Goal: Task Accomplishment & Management: Manage account settings

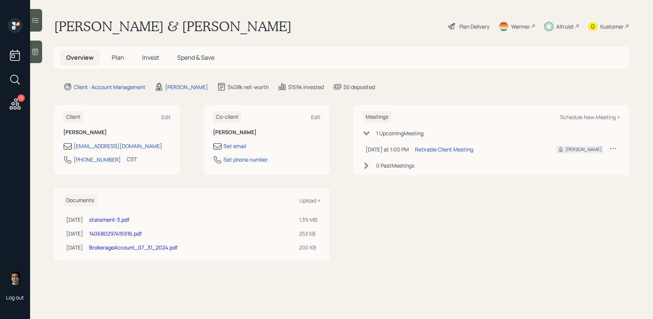
click at [144, 54] on span "Invest" at bounding box center [150, 57] width 17 height 8
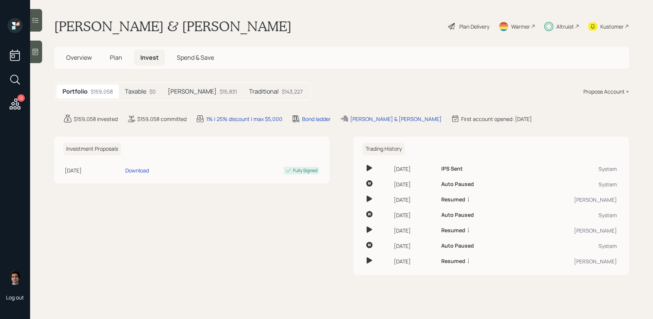
click at [249, 94] on h5 "Traditional" at bounding box center [264, 91] width 30 height 7
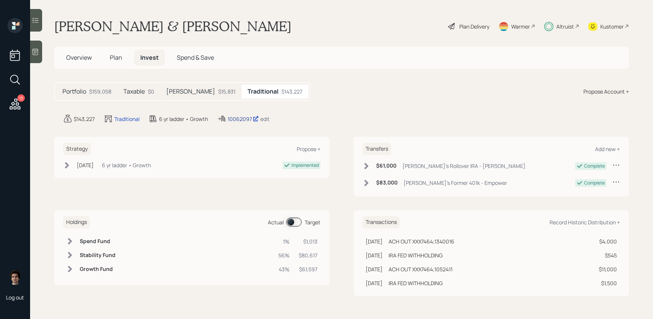
click at [238, 116] on div "10062097" at bounding box center [243, 119] width 31 height 8
click at [462, 14] on main "Theodore Dittrick & Patrick Swaggerty Plan Delivery Warmer Altruist Kustomer Ov…" at bounding box center [341, 159] width 623 height 319
click at [462, 27] on div "Plan Delivery" at bounding box center [474, 27] width 30 height 8
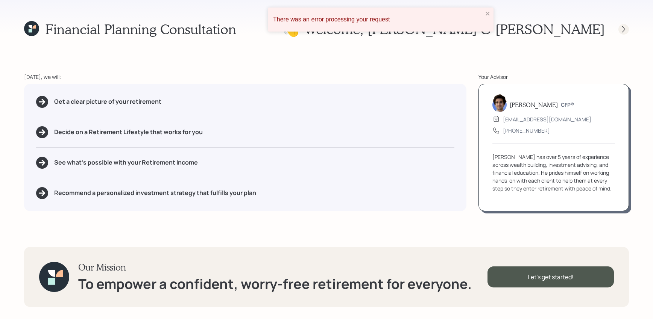
click at [619, 27] on div at bounding box center [623, 29] width 11 height 11
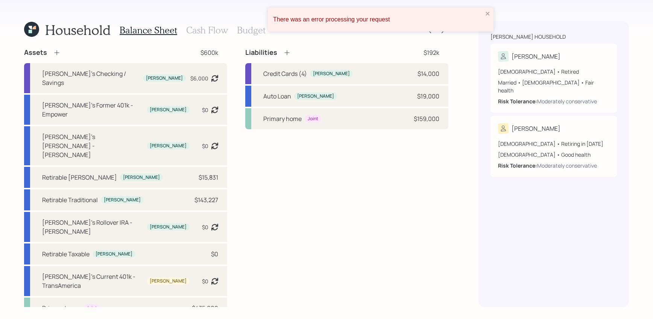
click at [492, 11] on div "There was an error processing your request" at bounding box center [381, 20] width 226 height 24
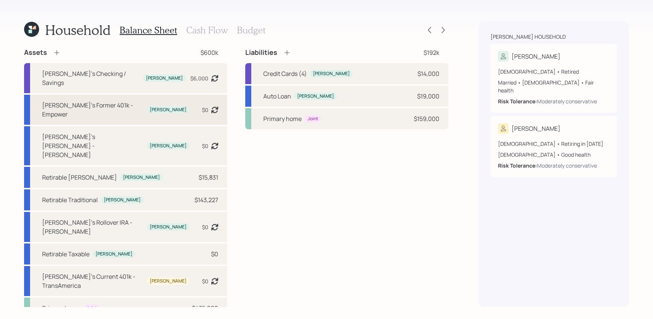
click at [151, 107] on div "[PERSON_NAME]" at bounding box center [168, 110] width 37 height 6
select select "company_sponsored"
select select "balanced"
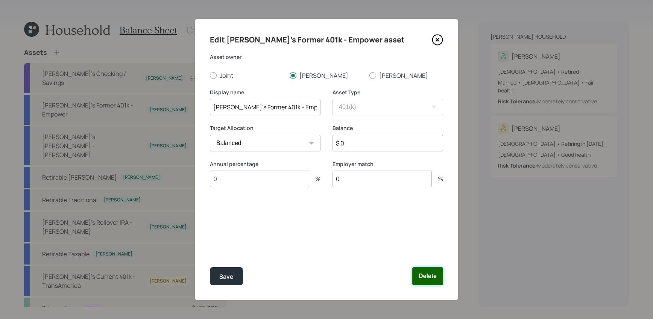
click at [420, 278] on button "Delete" at bounding box center [427, 276] width 31 height 18
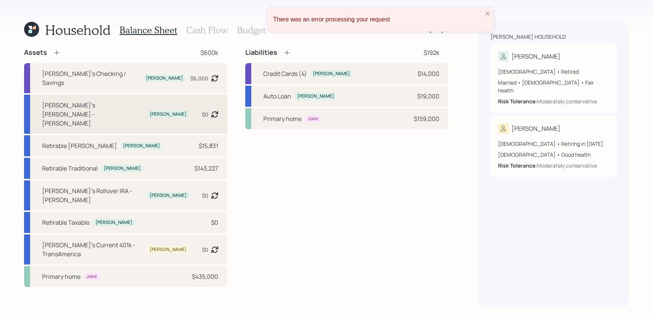
click at [176, 99] on div "Theodore's Roth IRA - Chase Theodore $0 Asset balance last updated on 08-20-202…" at bounding box center [125, 114] width 203 height 39
select select "roth_ira"
select select "balanced"
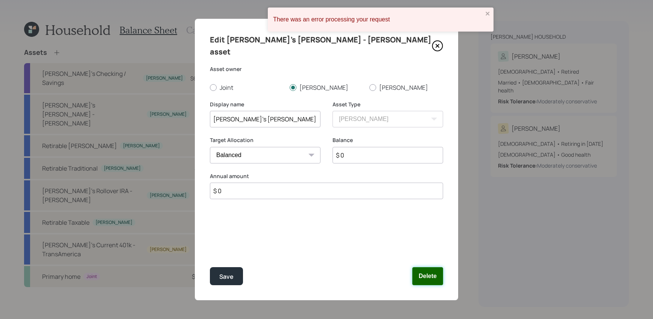
click at [422, 277] on button "Delete" at bounding box center [427, 276] width 31 height 18
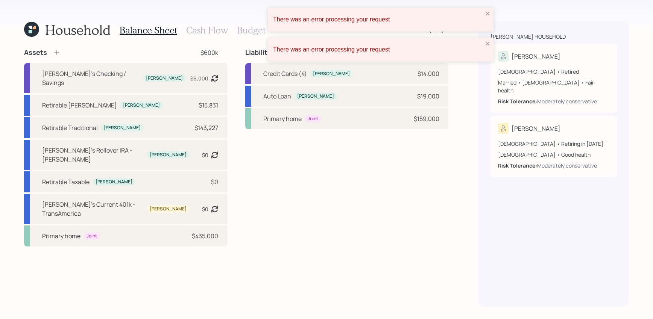
click at [488, 19] on div "There was an error processing your request" at bounding box center [381, 20] width 226 height 24
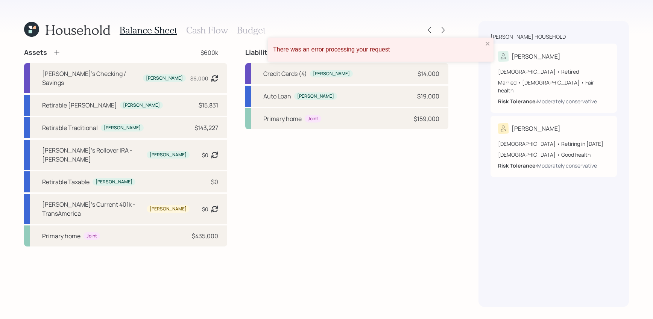
click at [485, 32] on div "There was an error processing your request There was an error processing your r…" at bounding box center [326, 159] width 653 height 319
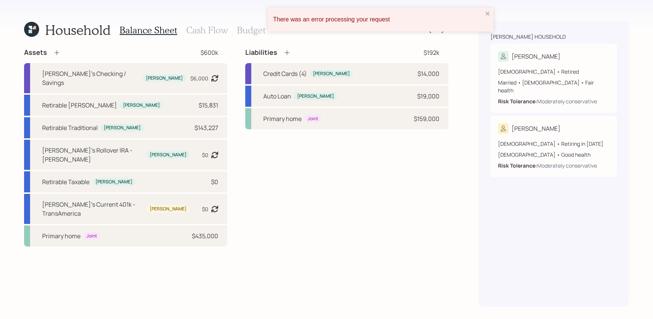
click at [485, 20] on div "There was an error processing your request" at bounding box center [381, 20] width 226 height 24
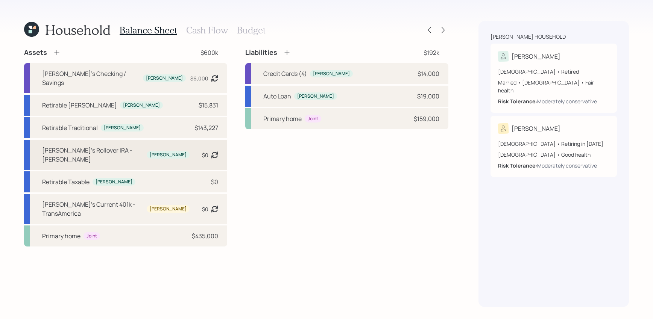
click at [179, 141] on div "Theodore's Rollover IRA - Schwab Theodore $0 Asset balance last updated on 08-2…" at bounding box center [125, 155] width 203 height 30
select select "ira"
select select "balanced"
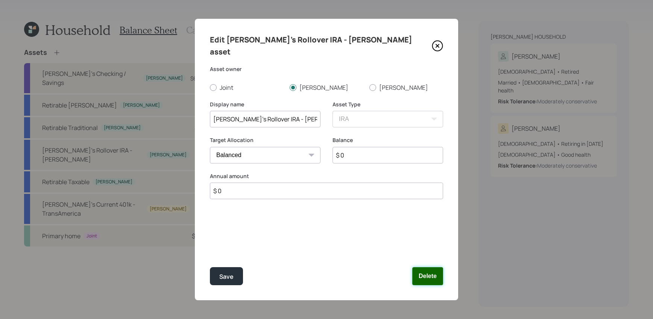
click at [424, 282] on button "Delete" at bounding box center [427, 276] width 31 height 18
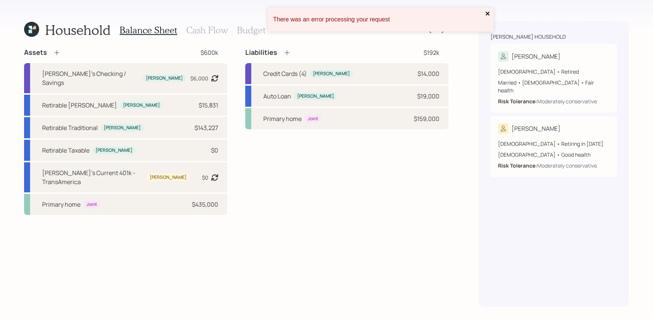
click at [486, 16] on icon "close" at bounding box center [487, 14] width 5 height 6
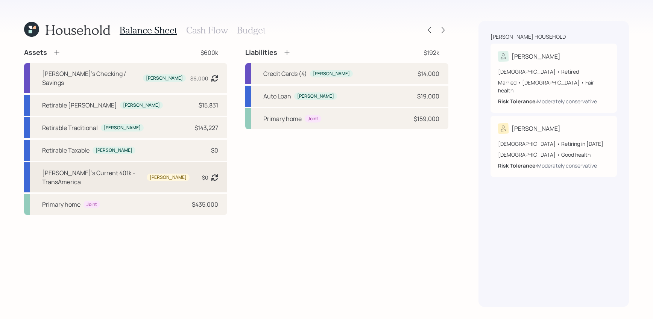
click at [158, 175] on div "[PERSON_NAME]" at bounding box center [168, 178] width 37 height 6
select select "company_sponsored"
select select "balanced"
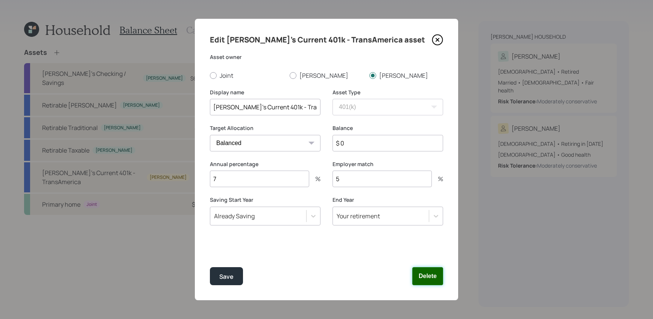
click at [424, 276] on button "Delete" at bounding box center [427, 276] width 31 height 18
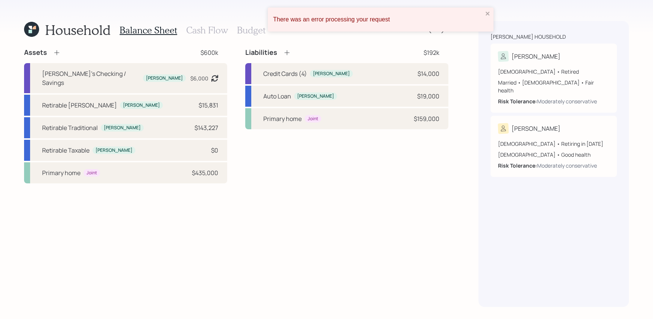
click at [485, 18] on div "There was an error processing your request" at bounding box center [378, 19] width 214 height 11
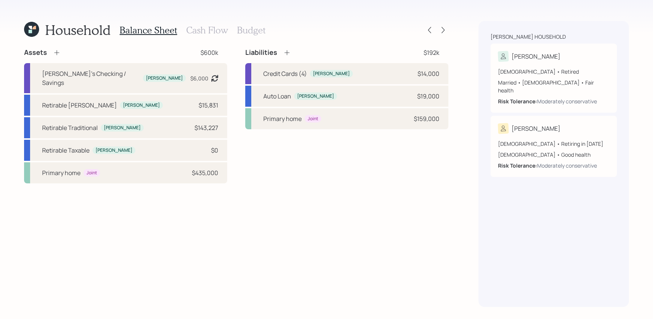
click at [348, 184] on div "Assets $600k Theodore's Checking / Savings Theodore $6,000 Asset balance last u…" at bounding box center [236, 177] width 424 height 259
click at [135, 95] on div "Retirable Roth Theodore $15,831" at bounding box center [125, 105] width 203 height 21
select select "roth_ira"
select select "balanced"
click at [146, 75] on div "[PERSON_NAME]" at bounding box center [164, 78] width 37 height 6
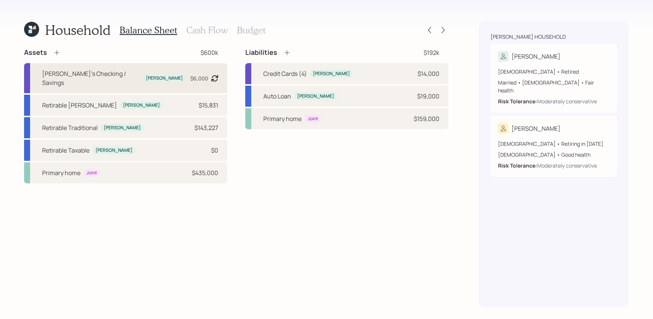
select select "emergency_fund"
click at [166, 145] on div "Retirable Taxable Theodore $0" at bounding box center [125, 150] width 203 height 21
select select "taxable"
select select "balanced"
click at [206, 42] on div "Household Balance Sheet Cash Flow Budget Assets $600k Theodore's Checking / Sav…" at bounding box center [236, 164] width 424 height 286
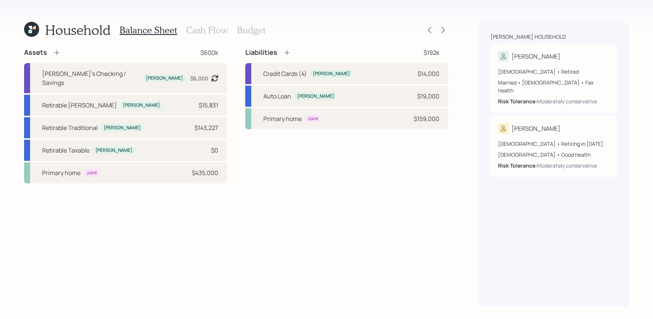
click at [206, 39] on div "Household Balance Sheet Cash Flow Budget Assets $600k Theodore's Checking / Sav…" at bounding box center [236, 164] width 424 height 286
click at [206, 29] on h3 "Cash Flow" at bounding box center [207, 30] width 42 height 11
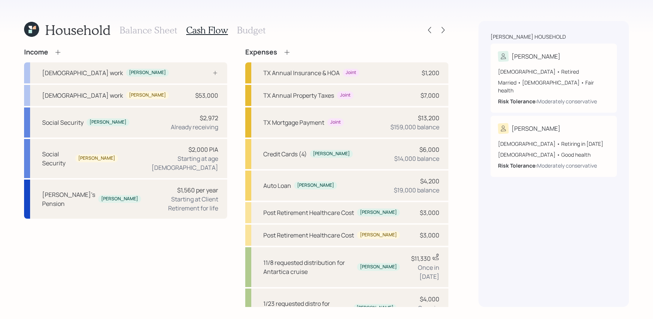
click at [293, 52] on div "Expenses" at bounding box center [346, 52] width 203 height 8
click at [287, 52] on icon at bounding box center [286, 52] width 5 height 5
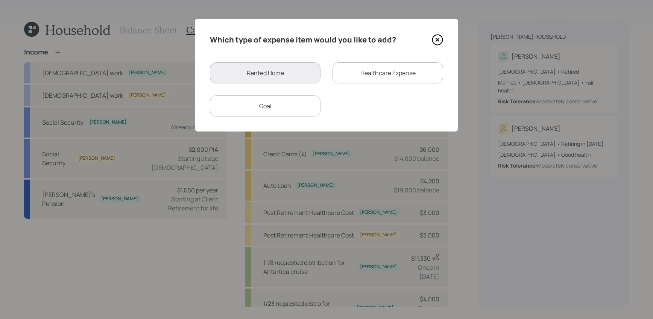
click at [297, 103] on div "Goal" at bounding box center [265, 106] width 111 height 21
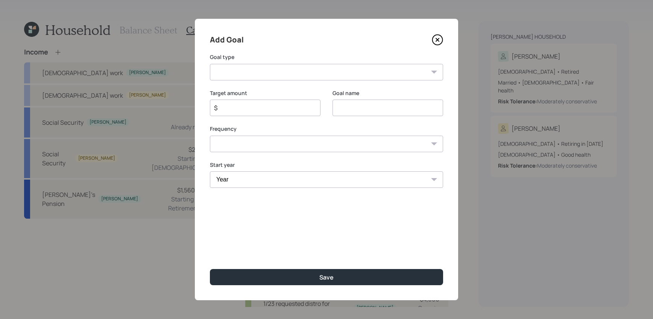
click at [335, 88] on div "Add Goal Goal type Create an emergency fund Donate to charity Purchase a home M…" at bounding box center [326, 160] width 263 height 282
click at [336, 73] on select "Create an emergency fund Donate to charity Purchase a home Make a purchase Supp…" at bounding box center [326, 72] width 233 height 17
select select "other"
click at [210, 64] on select "Create an emergency fund Donate to charity Purchase a home Make a purchase Supp…" at bounding box center [326, 72] width 233 height 17
type input "Other"
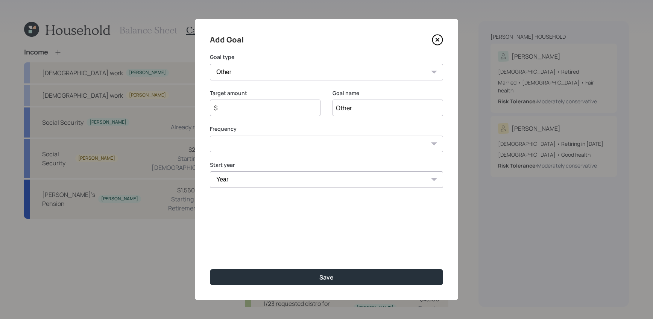
click at [233, 107] on input "$" at bounding box center [262, 107] width 98 height 9
click at [337, 106] on input "Other" at bounding box center [387, 108] width 111 height 17
drag, startPoint x: 252, startPoint y: 109, endPoint x: 223, endPoint y: 109, distance: 28.2
click at [223, 109] on input "$ 25,000" at bounding box center [262, 107] width 98 height 9
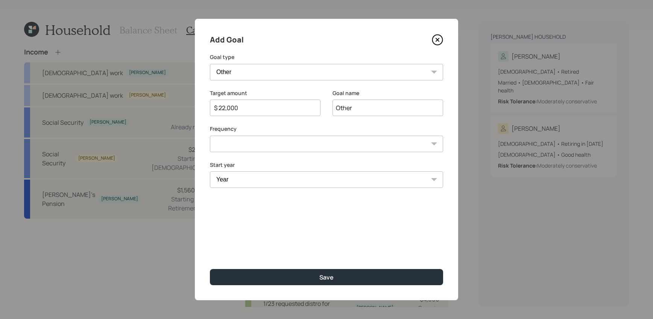
type input "$ 22,000"
click at [354, 111] on input "Other" at bounding box center [387, 108] width 111 height 17
click at [353, 111] on input "Other" at bounding box center [387, 108] width 111 height 17
click at [343, 109] on input "Other" at bounding box center [387, 108] width 111 height 17
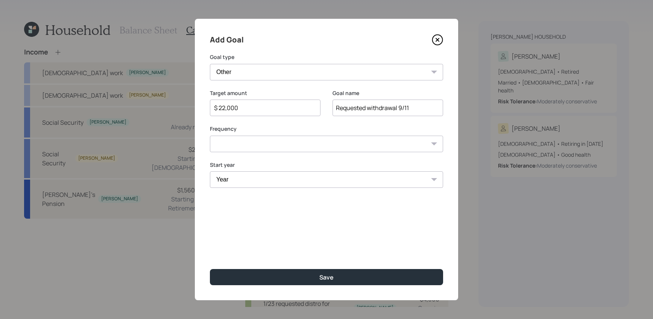
type input "Requested withdrawal 9/11"
click at [295, 134] on div "Frequency One time Every 1 year Every 2 years Every 3 years Every 4 years Every…" at bounding box center [326, 138] width 233 height 27
click at [295, 144] on select "One time Every 1 year Every 2 years Every 3 years Every 4 years Every 5 years E…" at bounding box center [326, 144] width 233 height 17
select select "0"
click at [210, 136] on select "One time Every 1 year Every 2 years Every 3 years Every 4 years Every 5 years E…" at bounding box center [326, 144] width 233 height 17
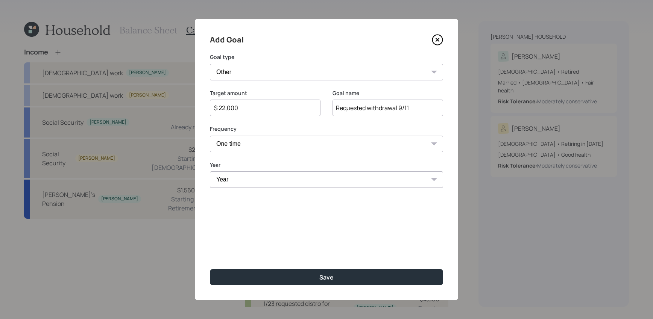
click at [289, 190] on div "Year Year 2025 2026 2027 2028 2029 2030 2031 2032 2033 2034 2035 2036 2037 2038…" at bounding box center [326, 179] width 233 height 36
click at [289, 187] on select "Year 2025 2026 2027 2028 2029 2030 2031 2032 2033 2034 2035 2036 2037 2038 2039…" at bounding box center [326, 180] width 233 height 17
select select "2025"
click at [210, 172] on select "Year 2025 2026 2027 2028 2029 2030 2031 2032 2033 2034 2035 2036 2037 2038 2039…" at bounding box center [326, 180] width 233 height 17
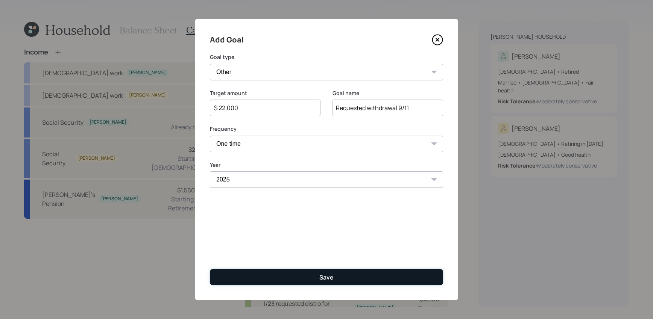
click at [322, 281] on div "Save" at bounding box center [326, 277] width 14 height 8
type input "$"
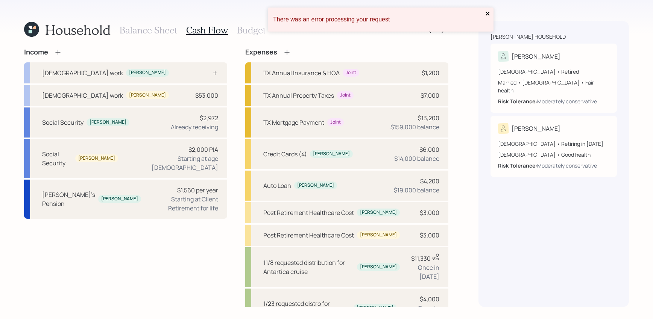
click at [485, 15] on icon "close" at bounding box center [487, 14] width 5 height 6
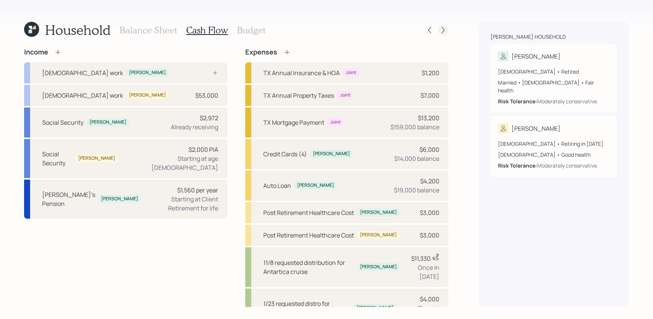
click at [440, 33] on icon at bounding box center [443, 30] width 8 height 8
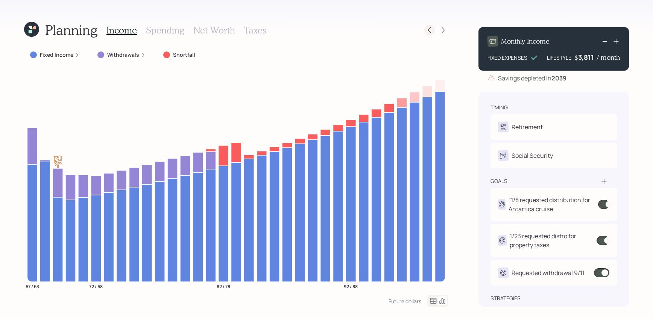
click at [429, 30] on icon at bounding box center [430, 30] width 8 height 8
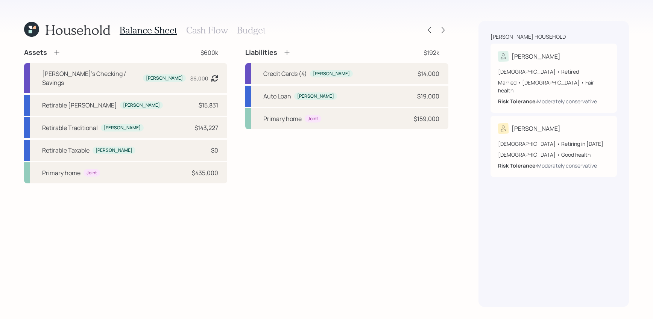
click at [216, 37] on div "Balance Sheet Cash Flow Budget" at bounding box center [193, 30] width 146 height 18
click at [218, 32] on h3 "Cash Flow" at bounding box center [207, 30] width 42 height 11
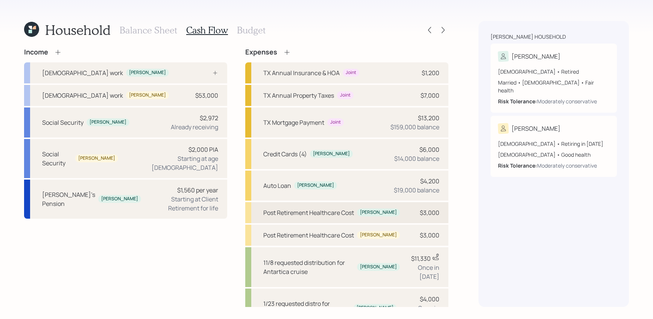
scroll to position [97, 0]
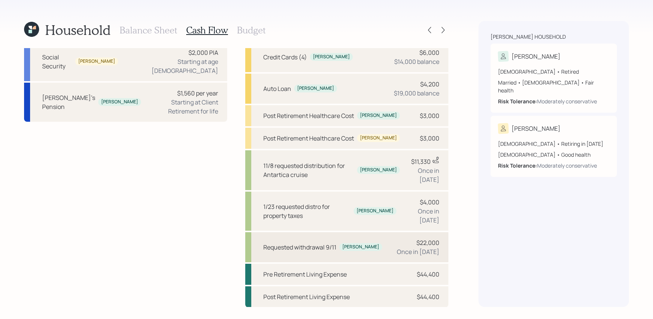
click at [313, 251] on div "Requested withdrawal 9/11" at bounding box center [299, 247] width 73 height 9
select select "0"
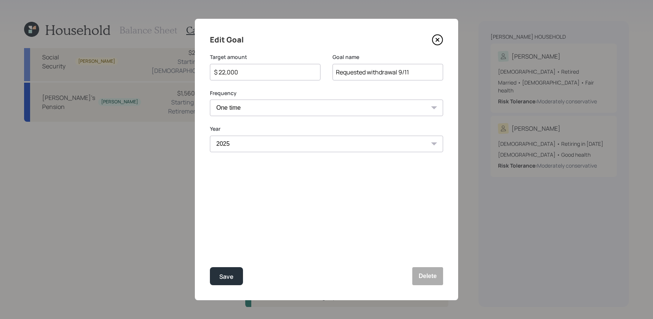
drag, startPoint x: 252, startPoint y: 73, endPoint x: 195, endPoint y: 71, distance: 56.5
click at [195, 71] on div "Edit Goal Target amount $ 22,000 Goal name Requested withdrawal 9/11 Frequency …" at bounding box center [326, 160] width 263 height 282
click at [210, 267] on button "Save" at bounding box center [226, 276] width 33 height 18
type input "$ 22,000"
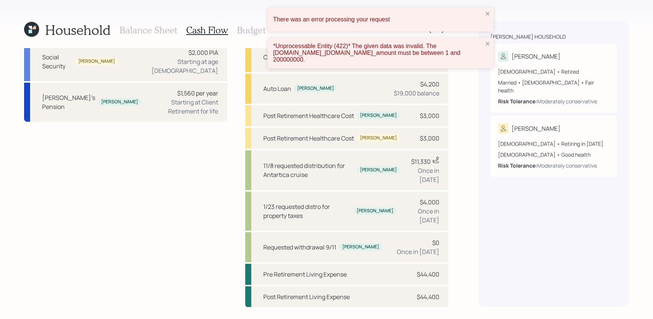
click at [486, 18] on div "There was an error processing your request" at bounding box center [381, 20] width 226 height 24
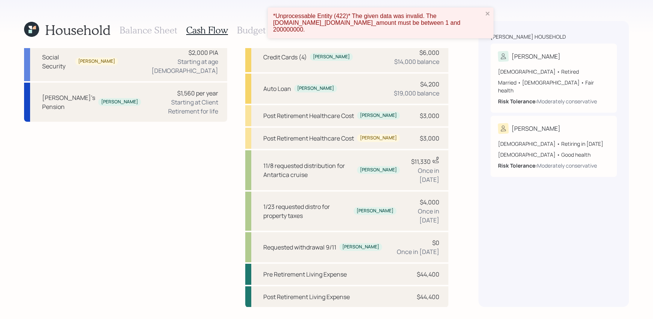
click at [486, 29] on div "There was an error processing your request *Unprocessable Entity (422)* The giv…" at bounding box center [326, 159] width 653 height 319
click at [486, 46] on div "Dittrick household Theodore 66 years old • Retired Married • Male • Fair health…" at bounding box center [553, 164] width 150 height 286
click at [486, 17] on button "close" at bounding box center [487, 14] width 5 height 7
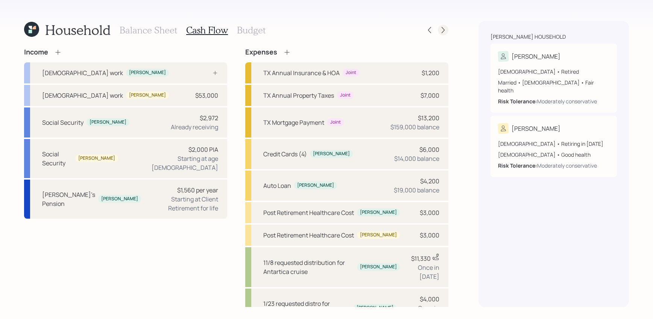
click at [440, 30] on icon at bounding box center [443, 30] width 8 height 8
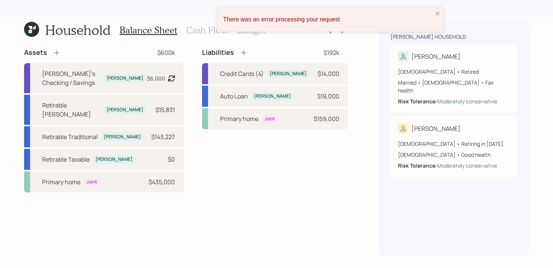
click at [34, 32] on icon at bounding box center [31, 29] width 15 height 15
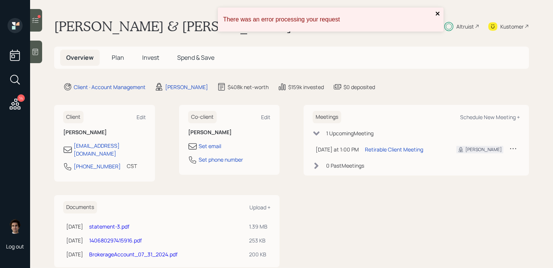
click at [436, 14] on icon "close" at bounding box center [438, 14] width 4 height 4
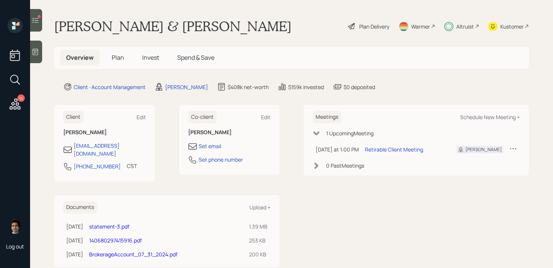
click at [33, 60] on div at bounding box center [36, 52] width 12 height 23
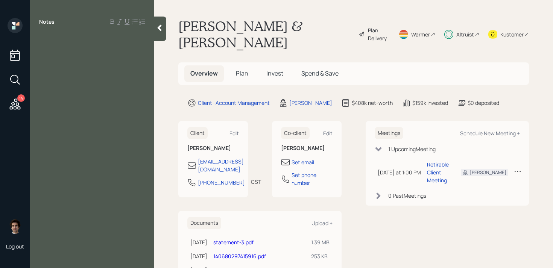
click at [155, 29] on div at bounding box center [160, 29] width 12 height 24
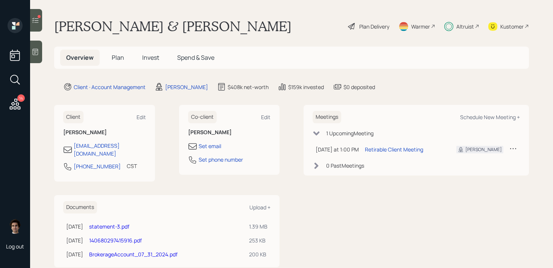
click at [506, 27] on div "Kustomer" at bounding box center [511, 27] width 23 height 8
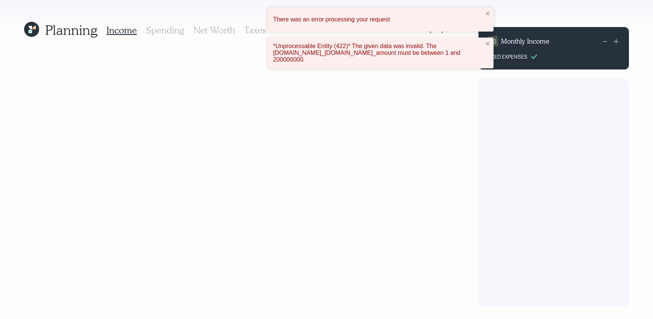
click at [483, 18] on div "There was an error processing your request" at bounding box center [378, 19] width 214 height 11
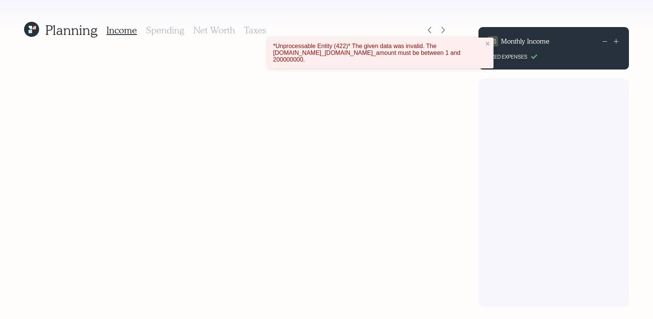
click at [483, 41] on div "*Unprocessable Entity (422)* The given data was invalid. The [DOMAIN_NAME]_[DOM…" at bounding box center [378, 53] width 214 height 25
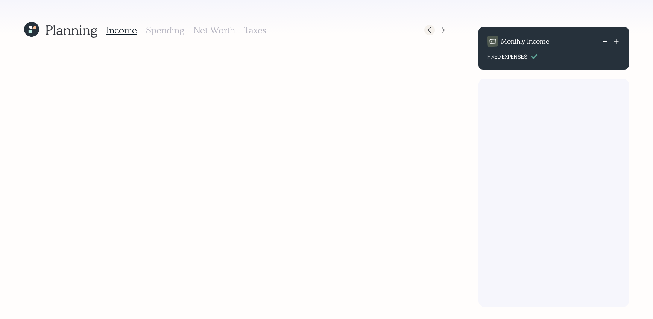
click at [428, 30] on icon at bounding box center [429, 30] width 3 height 6
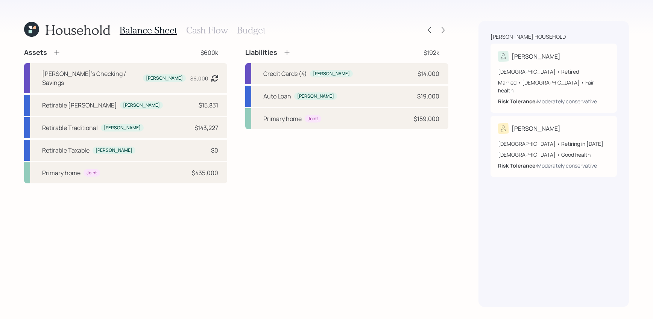
click at [202, 27] on h3 "Cash Flow" at bounding box center [207, 30] width 42 height 11
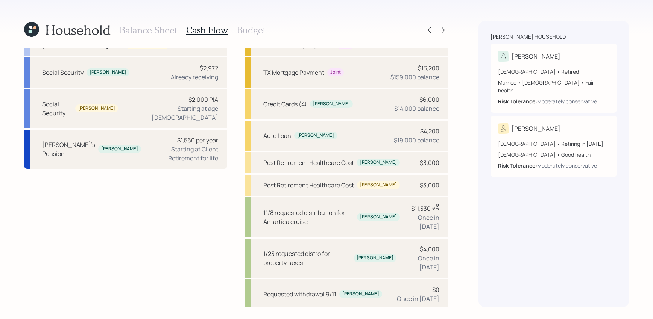
scroll to position [97, 0]
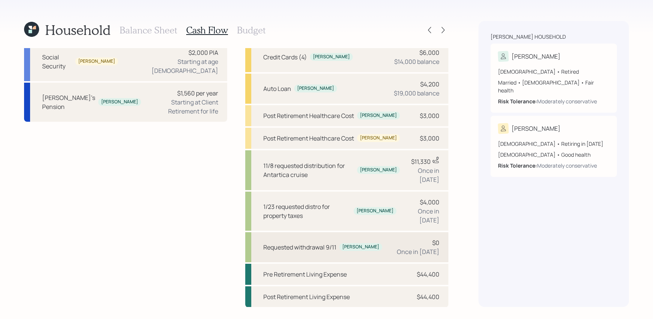
click at [384, 244] on div "Requested withdrawal 9/11 [PERSON_NAME] $0 Once in [DATE]" at bounding box center [346, 247] width 203 height 30
select select "0"
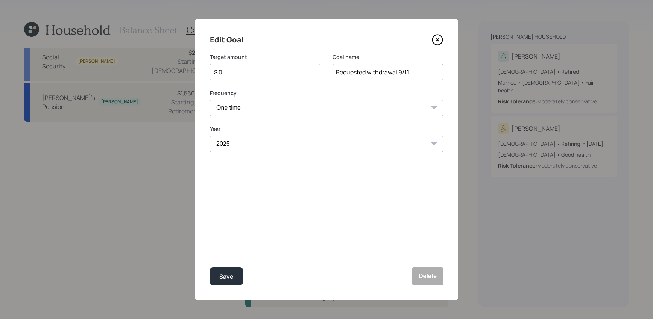
click at [249, 74] on input "$ 0" at bounding box center [262, 72] width 98 height 9
click at [210, 267] on button "Save" at bounding box center [226, 276] width 33 height 18
type input "$ 0"
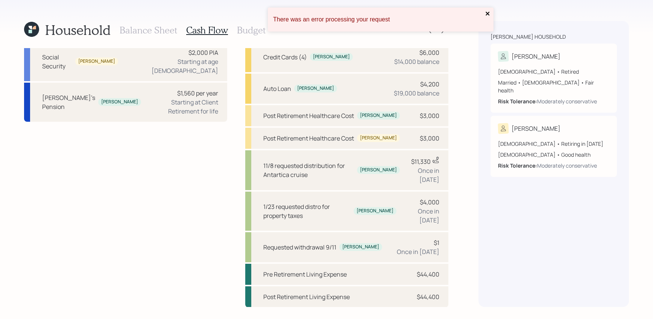
click at [490, 14] on icon "close" at bounding box center [487, 14] width 5 height 6
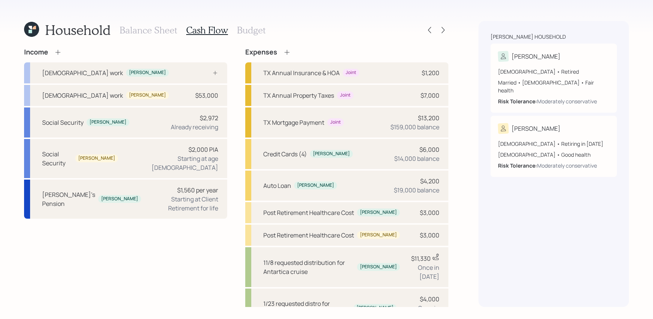
click at [440, 24] on div "Household Balance Sheet Cash Flow Budget" at bounding box center [236, 30] width 424 height 18
click at [444, 32] on icon at bounding box center [443, 30] width 8 height 8
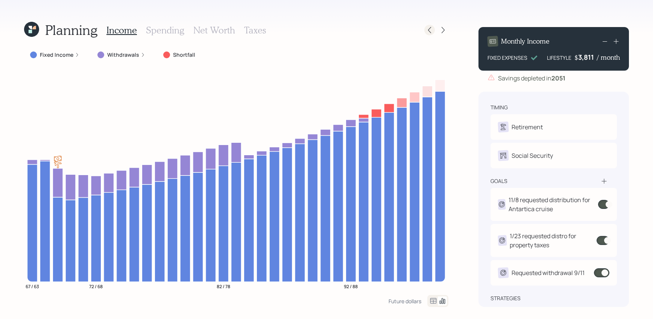
click at [430, 27] on icon at bounding box center [430, 30] width 8 height 8
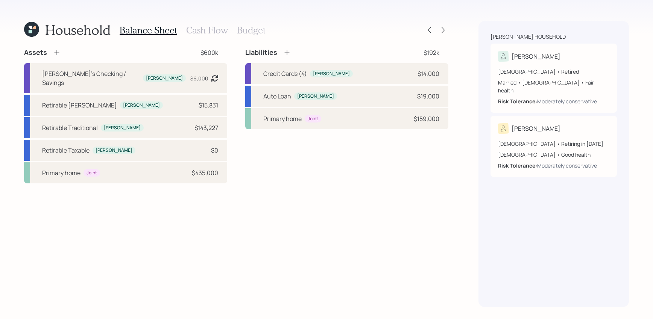
click at [59, 51] on icon at bounding box center [57, 53] width 8 height 8
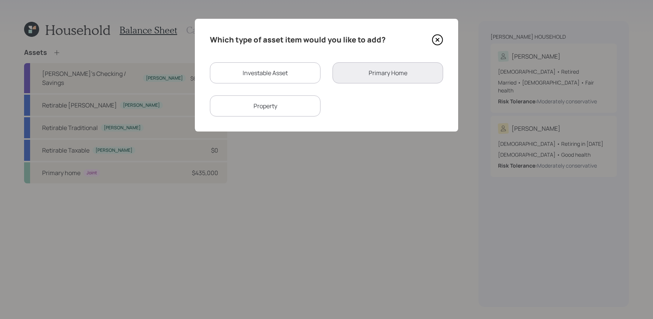
click at [306, 75] on div "Investable Asset" at bounding box center [265, 72] width 111 height 21
select select "taxable"
select select "balanced"
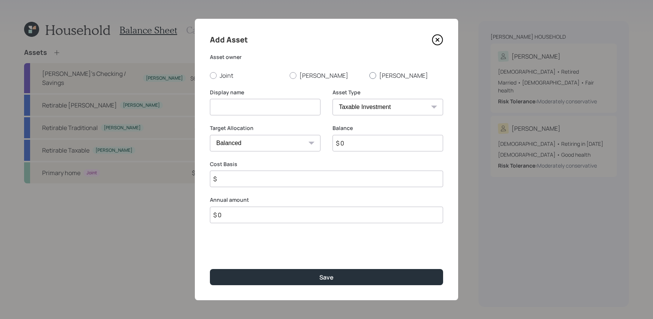
click at [401, 76] on label "[PERSON_NAME]" at bounding box center [406, 75] width 74 height 8
click at [369, 76] on input "[PERSON_NAME]" at bounding box center [369, 75] width 0 height 0
radio input "true"
click at [381, 100] on select "SEP [PERSON_NAME] IRA 401(k) [PERSON_NAME] 401(k) 403(b) [PERSON_NAME] 403(b) 4…" at bounding box center [387, 107] width 111 height 17
select select "company_sponsored"
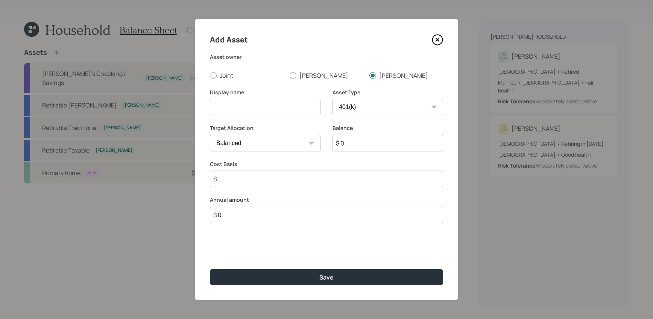
click at [332, 99] on select "SEP [PERSON_NAME] IRA 401(k) [PERSON_NAME] 401(k) 403(b) [PERSON_NAME] 403(b) 4…" at bounding box center [387, 107] width 111 height 17
click at [270, 107] on input at bounding box center [265, 107] width 111 height 17
type input "[PERSON_NAME]'s 401k"
click at [409, 150] on input "$ 0" at bounding box center [387, 143] width 111 height 17
type input "$ 85,000"
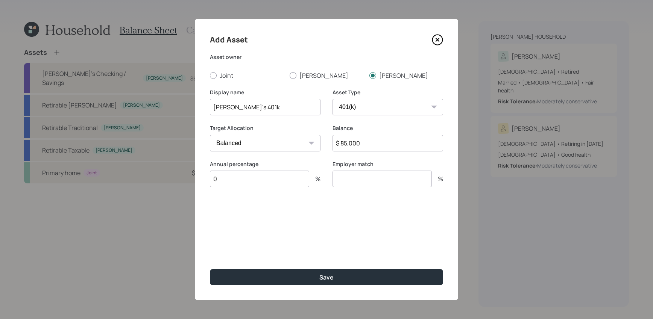
type input "0"
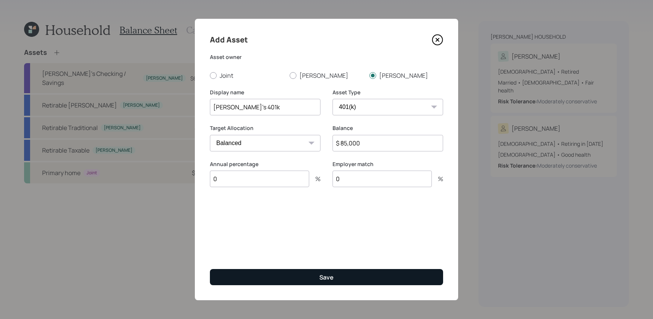
type input "0"
click at [383, 278] on button "Save" at bounding box center [326, 277] width 233 height 16
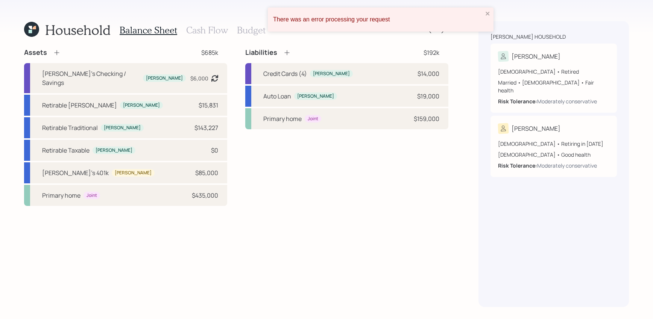
click at [492, 10] on div "There was an error processing your request" at bounding box center [381, 20] width 226 height 24
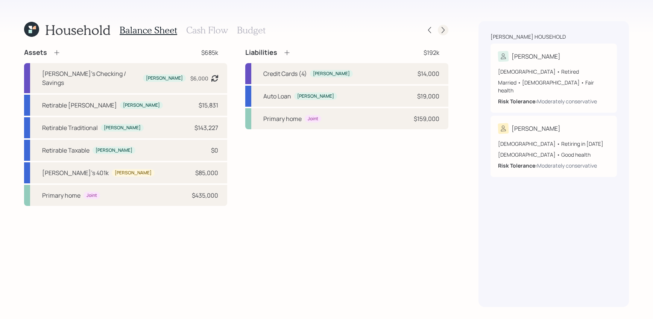
click at [446, 33] on icon at bounding box center [443, 30] width 8 height 8
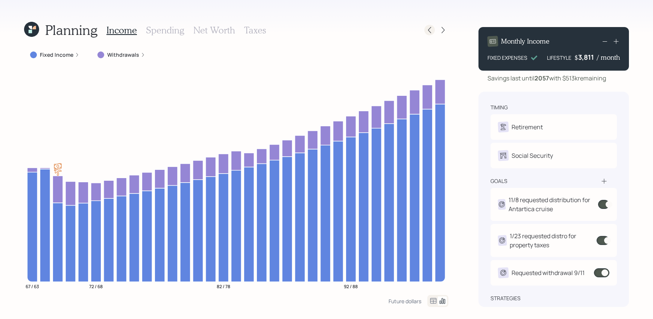
click at [433, 29] on icon at bounding box center [430, 30] width 8 height 8
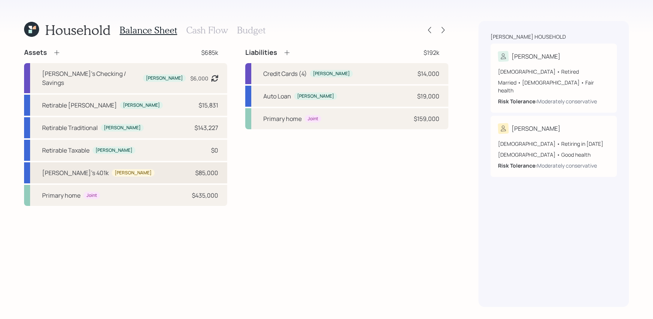
click at [165, 163] on div "[PERSON_NAME]'s 401k [PERSON_NAME] $85,000" at bounding box center [125, 172] width 203 height 21
select select "company_sponsored"
select select "balanced"
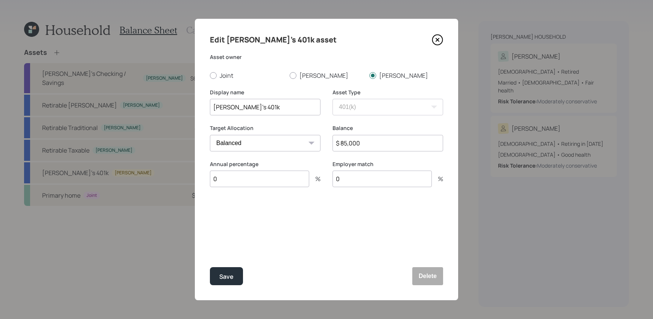
click at [243, 176] on input "0" at bounding box center [259, 179] width 99 height 17
type input "3"
click at [229, 221] on div "Select..." at bounding box center [258, 216] width 96 height 13
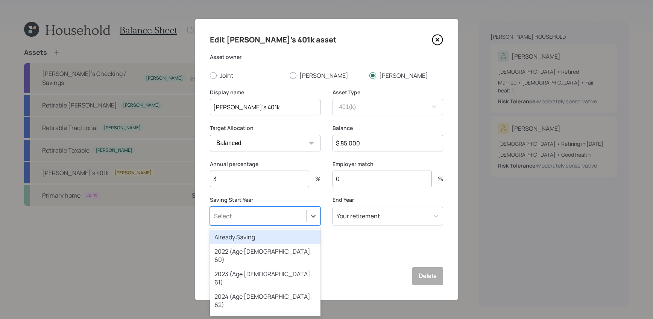
click at [231, 233] on div "Already Saving" at bounding box center [265, 237] width 111 height 14
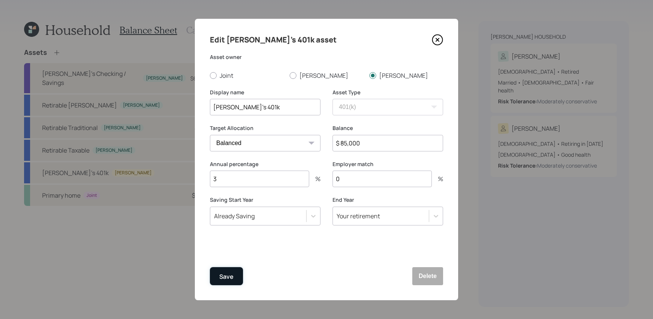
click at [226, 270] on button "Save" at bounding box center [226, 276] width 33 height 18
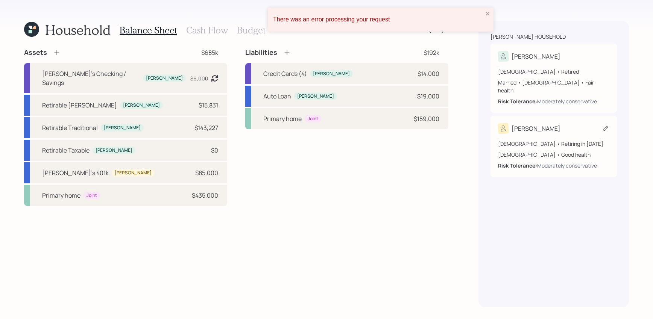
click at [576, 140] on div "[DEMOGRAPHIC_DATA] • Retiring in [DATE]" at bounding box center [553, 144] width 111 height 8
select select "3"
select select "good"
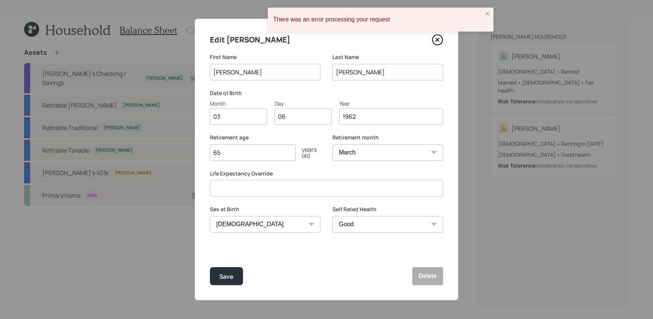
click at [252, 147] on input "65" at bounding box center [253, 152] width 86 height 17
click at [260, 166] on div "Retirement age [DEMOGRAPHIC_DATA] years old" at bounding box center [265, 152] width 111 height 36
type input "67"
click at [210, 267] on button "Save" at bounding box center [226, 276] width 33 height 18
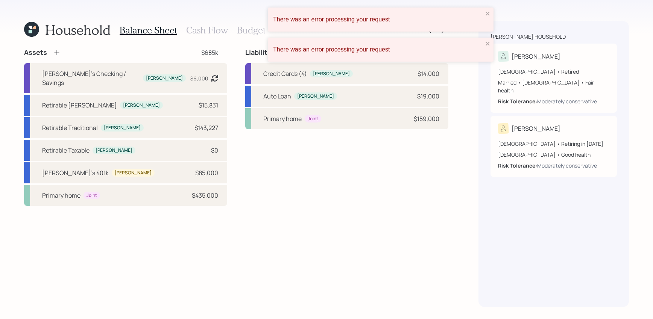
click at [477, 17] on div "There was an error processing your request" at bounding box center [378, 19] width 210 height 7
click at [486, 20] on div "There was an error processing your request" at bounding box center [381, 20] width 226 height 24
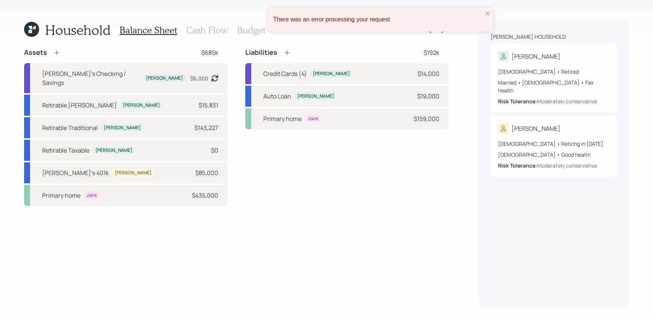
click at [483, 41] on div "[PERSON_NAME] household [PERSON_NAME] [DEMOGRAPHIC_DATA] • Retired Married • [D…" at bounding box center [553, 164] width 150 height 286
click at [484, 4] on div "Household Balance Sheet Cash Flow Budget Assets $685k [PERSON_NAME]'s Checking …" at bounding box center [326, 159] width 653 height 319
click at [484, 12] on div "There was an error processing your request" at bounding box center [381, 20] width 226 height 24
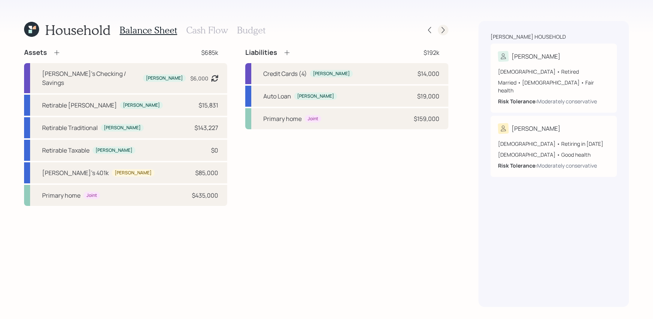
click at [440, 26] on icon at bounding box center [443, 30] width 8 height 8
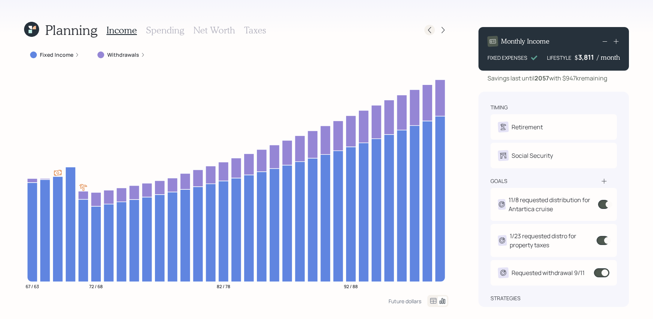
click at [434, 28] on div at bounding box center [429, 30] width 11 height 11
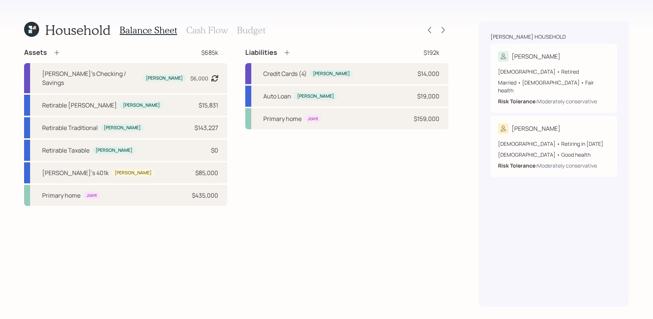
click at [200, 27] on h3 "Cash Flow" at bounding box center [207, 30] width 42 height 11
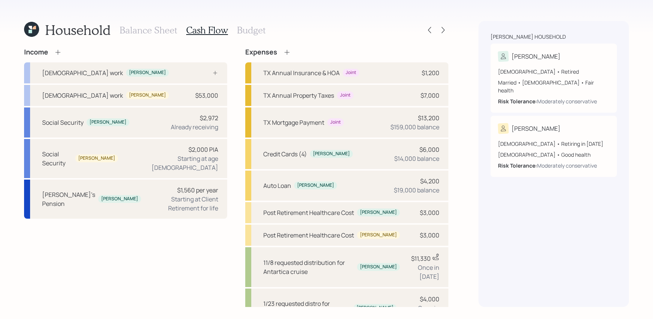
click at [288, 52] on icon at bounding box center [287, 53] width 8 height 8
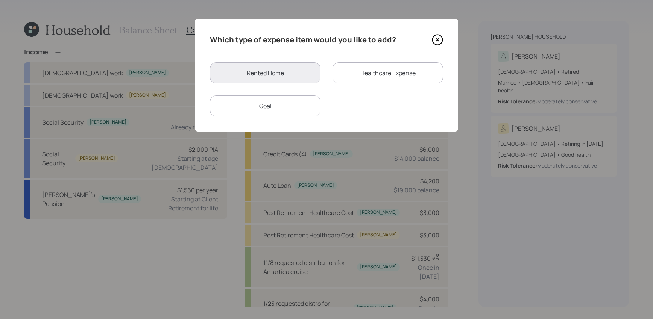
click at [297, 99] on div "Goal" at bounding box center [265, 106] width 111 height 21
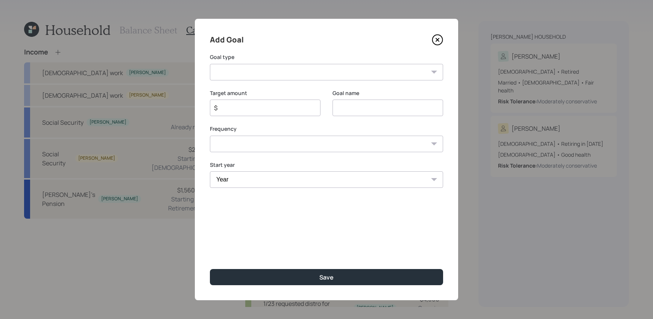
click at [314, 76] on select "Create an emergency fund Donate to charity Purchase a home Make a purchase Supp…" at bounding box center [326, 72] width 233 height 17
select select "other"
click at [210, 64] on select "Create an emergency fund Donate to charity Purchase a home Make a purchase Supp…" at bounding box center [326, 72] width 233 height 17
type input "Other"
click at [443, 38] on icon at bounding box center [437, 39] width 11 height 11
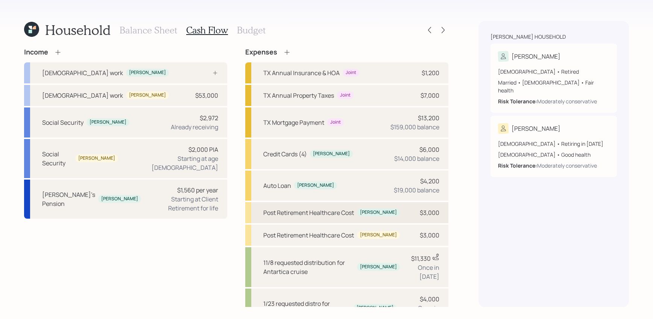
scroll to position [97, 0]
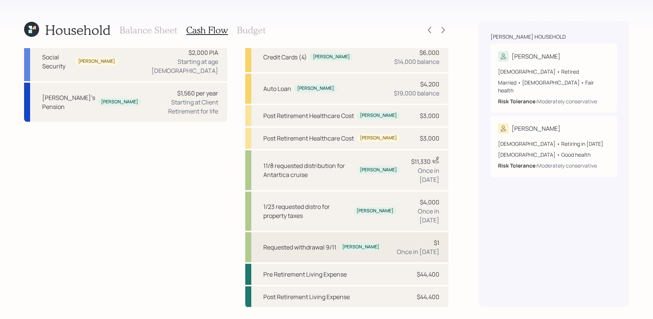
click at [381, 249] on div "Requested withdrawal 9/11 [PERSON_NAME] $1 Once in [DATE]" at bounding box center [346, 247] width 203 height 30
select select "0"
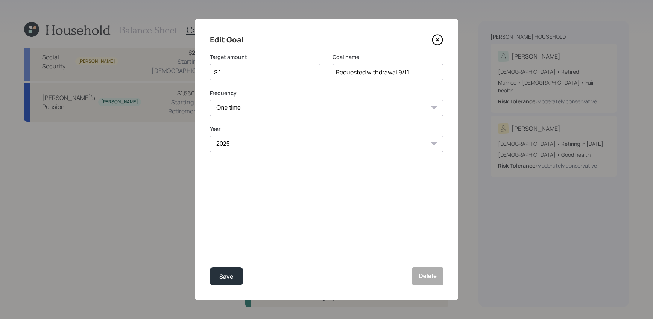
drag, startPoint x: 255, startPoint y: 71, endPoint x: 177, endPoint y: 64, distance: 78.9
click at [177, 65] on div "Edit Goal Target amount $ 1 Goal name Requested withdrawal 9/11 Frequency One t…" at bounding box center [326, 159] width 653 height 319
click at [210, 267] on button "Save" at bounding box center [226, 276] width 33 height 18
type input "$ 1"
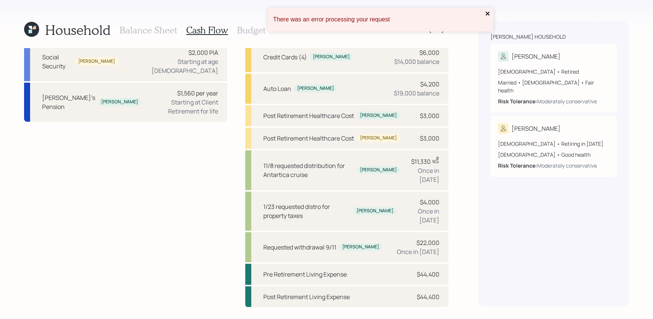
click at [488, 15] on icon "close" at bounding box center [488, 14] width 4 height 4
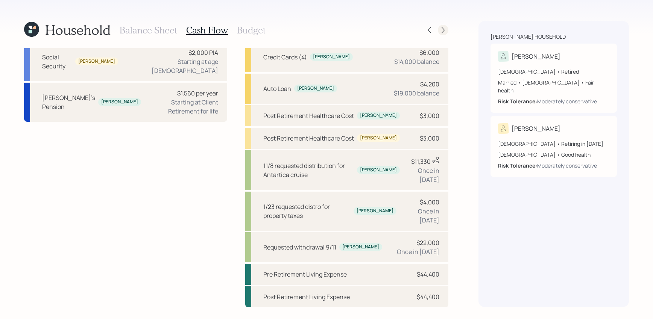
click at [441, 30] on icon at bounding box center [443, 30] width 8 height 8
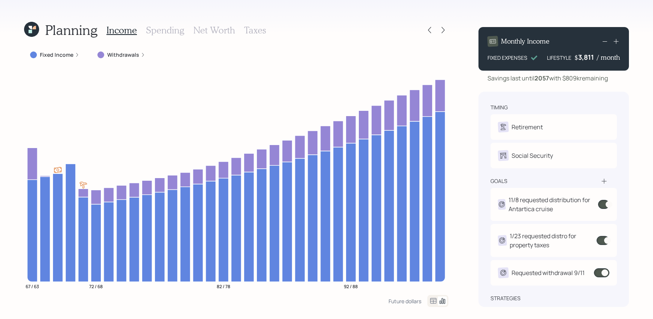
click at [575, 80] on div "Savings last until [DATE] with $809k remaining" at bounding box center [547, 78] width 120 height 9
drag, startPoint x: 579, startPoint y: 80, endPoint x: 568, endPoint y: 80, distance: 11.3
click at [568, 80] on div "Savings last until [DATE] with $809k remaining" at bounding box center [547, 78] width 120 height 9
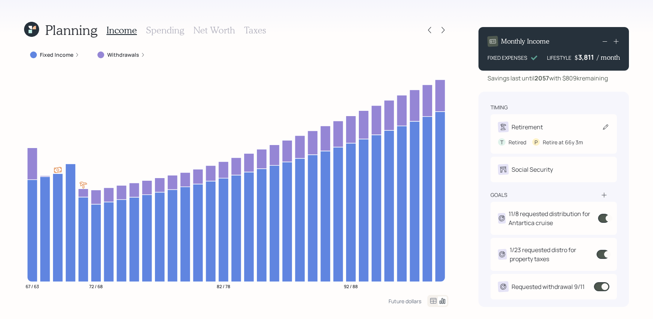
click at [547, 126] on div "Retirement" at bounding box center [553, 127] width 111 height 11
select select "10"
select select "3"
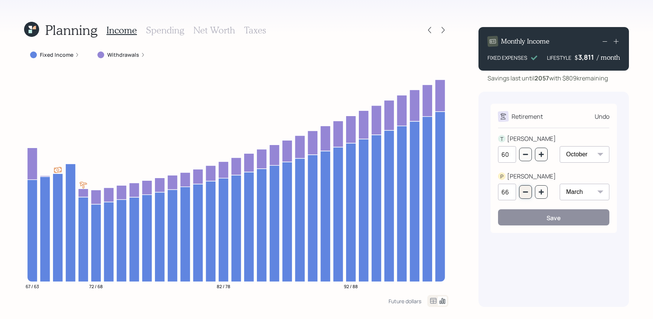
click at [529, 193] on button "button" at bounding box center [525, 192] width 13 height 14
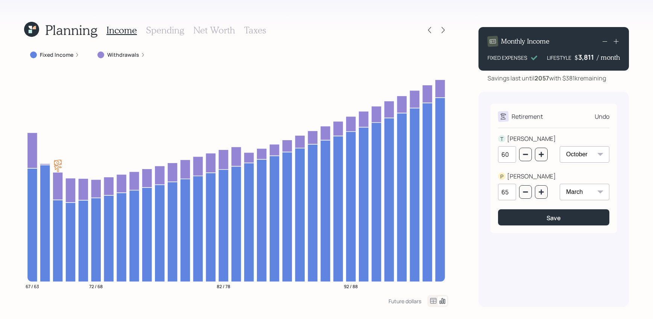
click at [534, 191] on div "65" at bounding box center [523, 192] width 50 height 17
click at [537, 190] on button "button" at bounding box center [541, 192] width 13 height 14
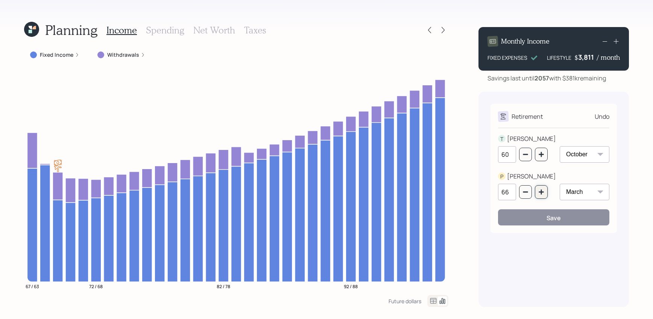
click at [536, 190] on button "button" at bounding box center [541, 192] width 13 height 14
type input "67"
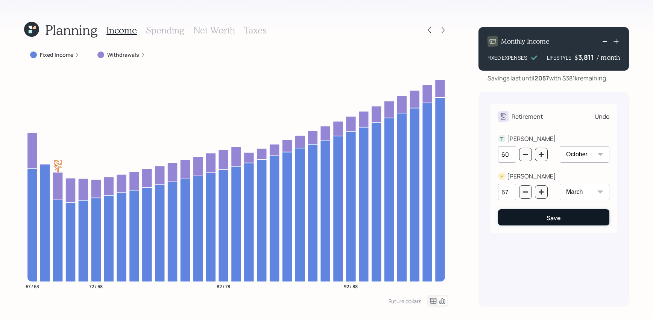
click at [549, 222] on div "Save" at bounding box center [554, 218] width 14 height 8
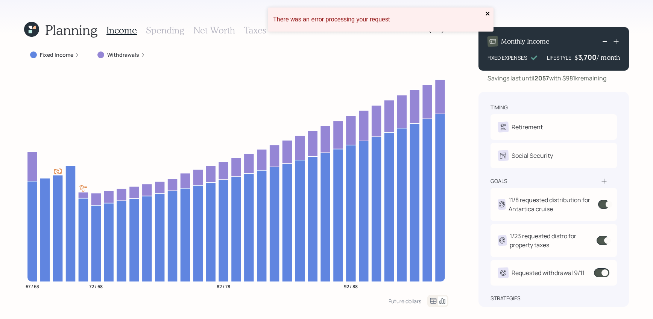
click at [488, 12] on icon "close" at bounding box center [487, 14] width 5 height 6
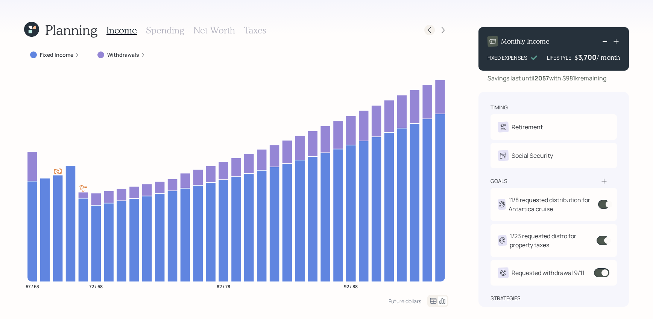
click at [430, 31] on icon at bounding box center [430, 30] width 8 height 8
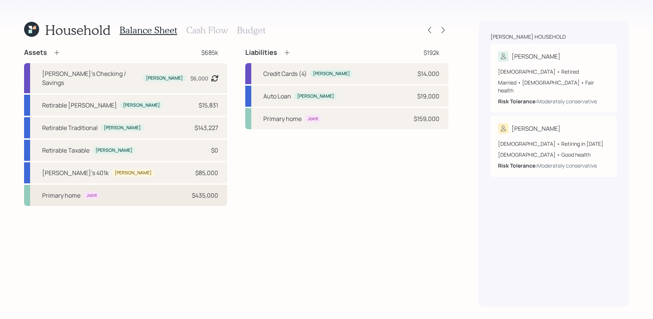
click at [119, 188] on div "Primary home Joint $435,000" at bounding box center [125, 195] width 203 height 21
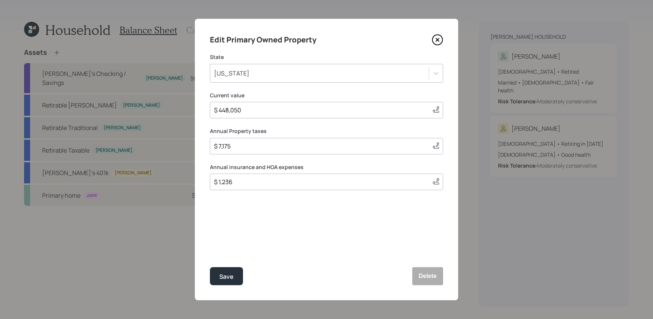
click at [439, 41] on icon at bounding box center [437, 39] width 11 height 11
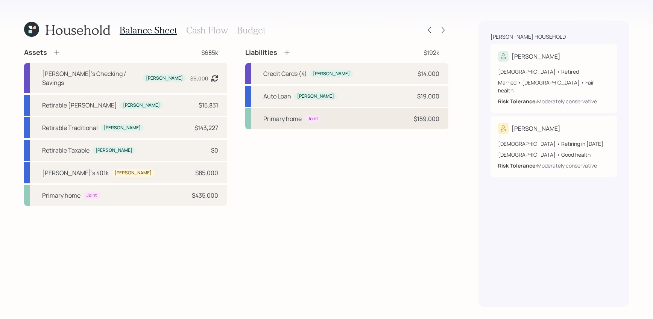
click at [331, 120] on div "Primary home Joint $159,000" at bounding box center [346, 118] width 203 height 21
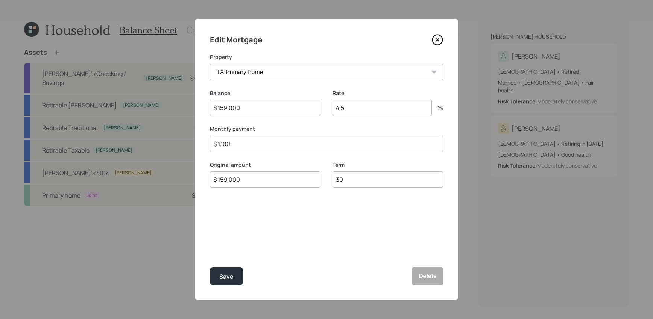
click at [433, 43] on icon at bounding box center [438, 40] width 10 height 10
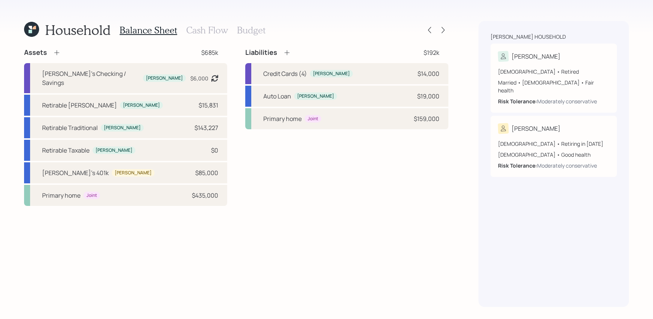
click at [242, 27] on h3 "Budget" at bounding box center [251, 30] width 29 height 11
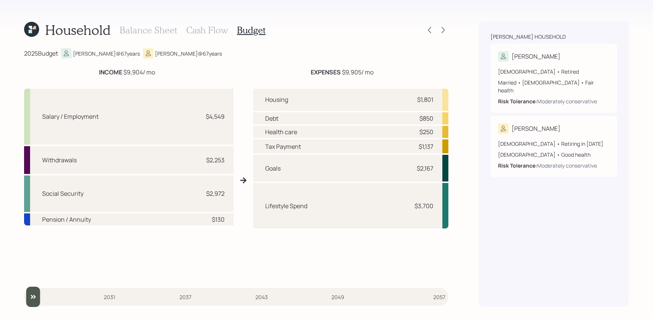
click at [160, 33] on h3 "Balance Sheet" at bounding box center [149, 30] width 58 height 11
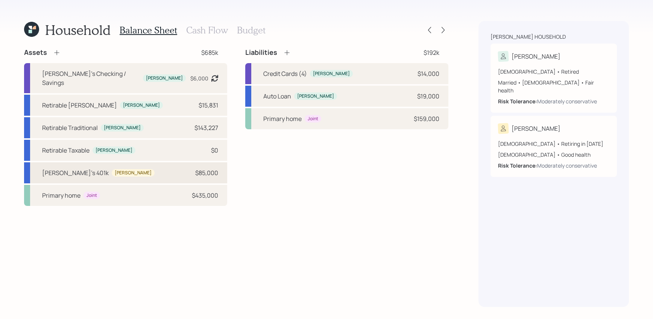
click at [149, 162] on div "[PERSON_NAME]'s 401k [PERSON_NAME] $85,000" at bounding box center [125, 172] width 203 height 21
select select "company_sponsored"
select select "balanced"
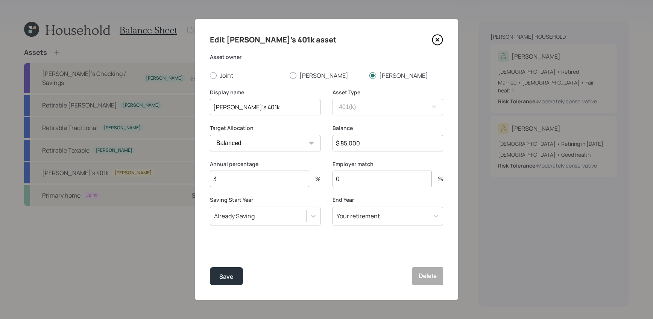
drag, startPoint x: 372, startPoint y: 143, endPoint x: 273, endPoint y: 133, distance: 98.7
click at [273, 133] on div "Target Allocation Cash Conservative Balanced Aggressive Balance $ 85,000" at bounding box center [326, 142] width 233 height 36
type input "$ 1"
click at [210, 267] on button "Save" at bounding box center [226, 276] width 33 height 18
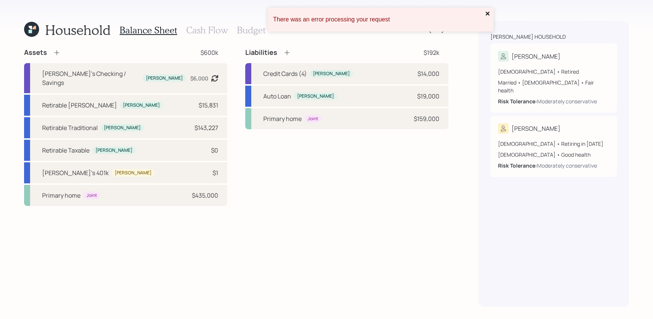
click at [489, 13] on icon "close" at bounding box center [487, 14] width 5 height 6
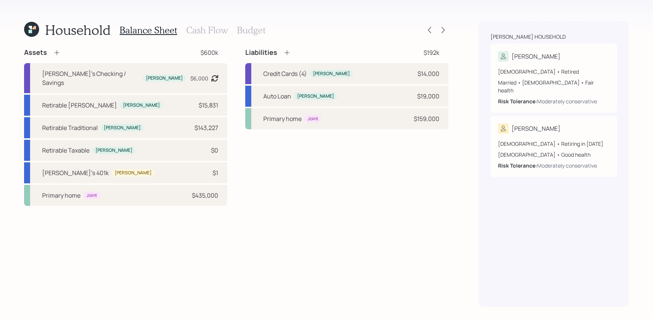
click at [213, 27] on h3 "Cash Flow" at bounding box center [207, 30] width 42 height 11
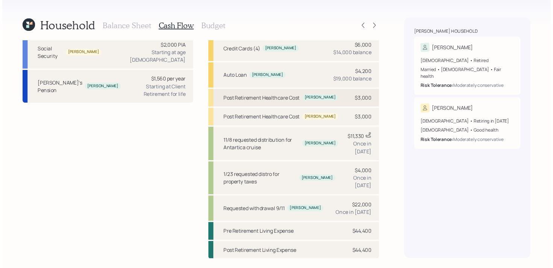
scroll to position [97, 0]
click at [440, 33] on icon at bounding box center [443, 30] width 8 height 8
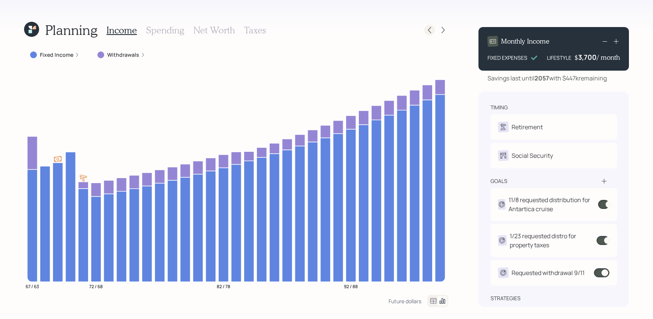
click at [431, 31] on icon at bounding box center [430, 30] width 8 height 8
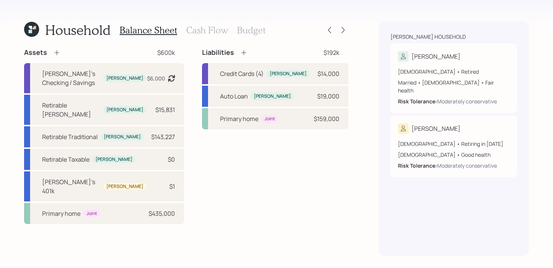
click at [32, 26] on icon at bounding box center [31, 29] width 15 height 15
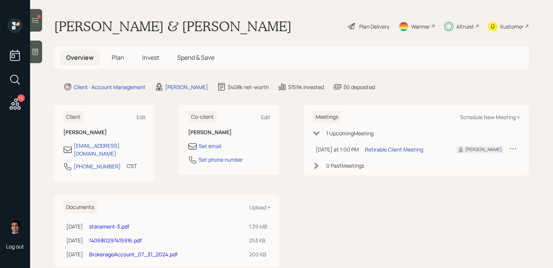
click at [356, 29] on div "Plan Delivery" at bounding box center [368, 26] width 43 height 17
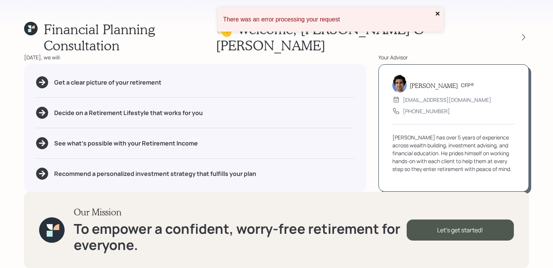
click at [437, 15] on icon "close" at bounding box center [437, 14] width 5 height 6
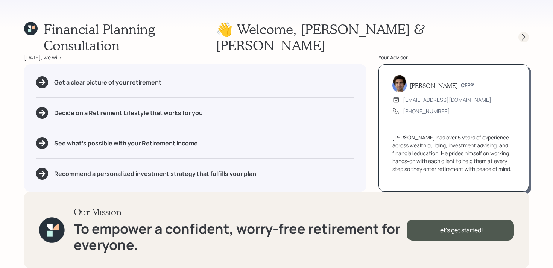
click at [522, 33] on icon at bounding box center [524, 37] width 8 height 8
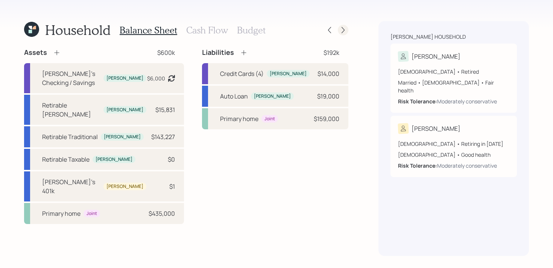
click at [338, 30] on div at bounding box center [343, 30] width 11 height 11
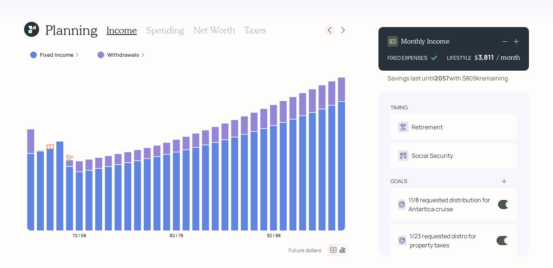
click at [331, 32] on icon at bounding box center [330, 30] width 8 height 8
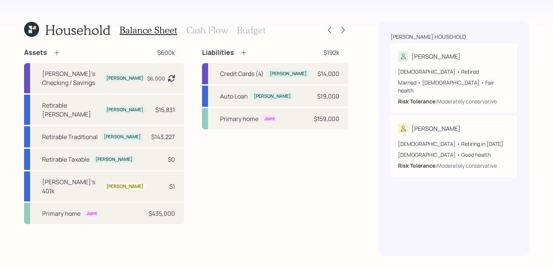
click at [209, 35] on div "Balance Sheet Cash Flow Budget" at bounding box center [193, 30] width 146 height 18
click at [209, 29] on h3 "Cash Flow" at bounding box center [207, 30] width 42 height 11
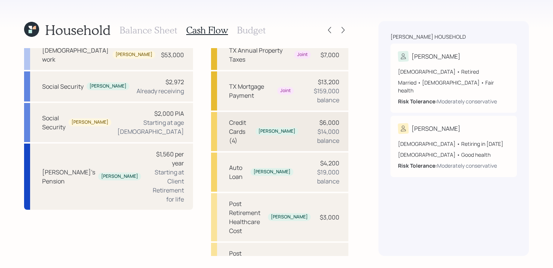
scroll to position [53, 0]
click at [349, 30] on div "Household Balance Sheet Cash Flow Budget Income [DEMOGRAPHIC_DATA] work [PERSON…" at bounding box center [276, 134] width 553 height 268
click at [345, 30] on icon at bounding box center [343, 30] width 8 height 8
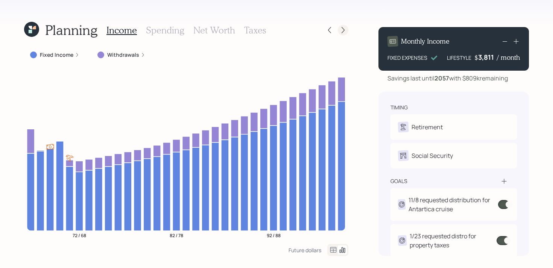
click at [341, 28] on icon at bounding box center [343, 30] width 8 height 8
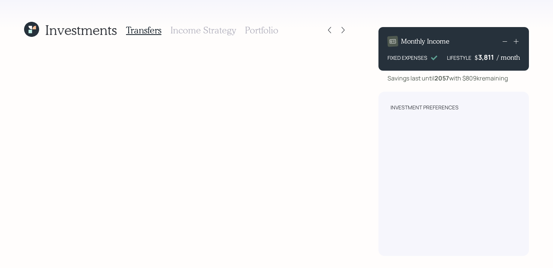
click at [197, 31] on h3 "Income Strategy" at bounding box center [202, 30] width 65 height 11
click at [255, 31] on h3 "Portfolio" at bounding box center [261, 30] width 33 height 11
click at [219, 30] on h3 "Income Strategy" at bounding box center [202, 30] width 65 height 11
click at [150, 30] on h3 "Transfers" at bounding box center [143, 30] width 35 height 11
click at [35, 30] on icon at bounding box center [31, 29] width 15 height 15
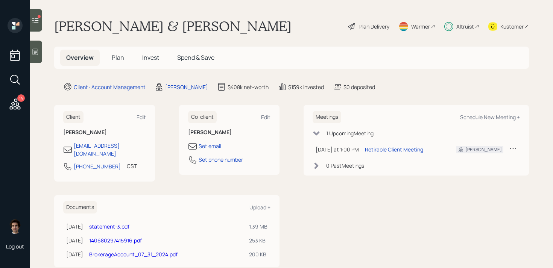
click at [147, 55] on span "Invest" at bounding box center [150, 57] width 17 height 8
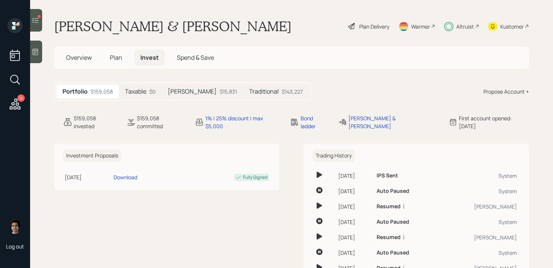
click at [108, 65] on h5 "Plan" at bounding box center [116, 58] width 24 height 16
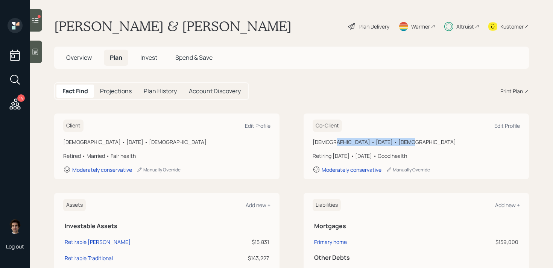
drag, startPoint x: 401, startPoint y: 143, endPoint x: 330, endPoint y: 143, distance: 70.3
click at [330, 143] on div "[DEMOGRAPHIC_DATA] • [DATE] • [DEMOGRAPHIC_DATA]" at bounding box center [416, 142] width 207 height 8
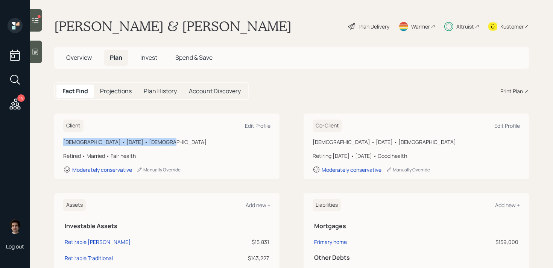
drag, startPoint x: 177, startPoint y: 143, endPoint x: 84, endPoint y: 134, distance: 93.3
click at [84, 134] on div "Client Edit Profile [DEMOGRAPHIC_DATA] • [DATE] • [DEMOGRAPHIC_DATA] Retired • …" at bounding box center [166, 147] width 225 height 66
click at [152, 52] on h5 "Invest" at bounding box center [148, 58] width 29 height 16
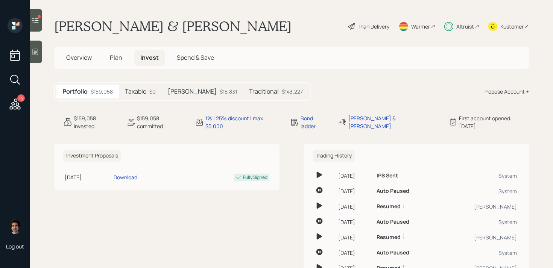
click at [145, 89] on h5 "Taxable" at bounding box center [135, 91] width 21 height 7
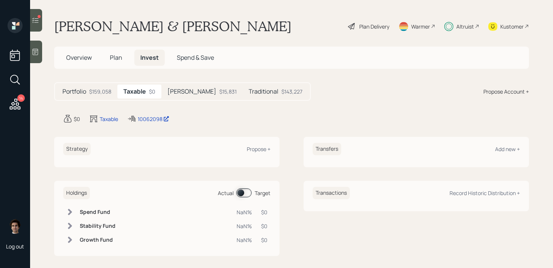
click at [219, 91] on div "$15,831" at bounding box center [227, 92] width 17 height 8
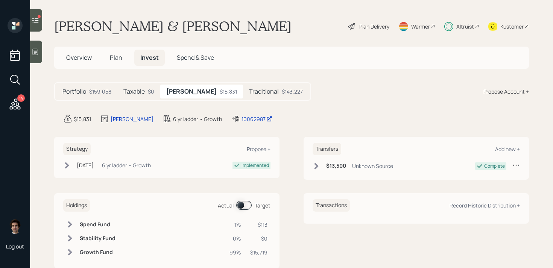
click at [249, 90] on h5 "Traditional" at bounding box center [264, 91] width 30 height 7
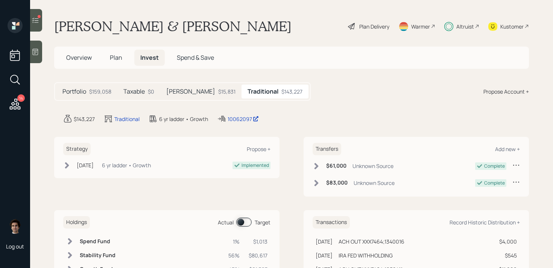
click at [84, 90] on h5 "Portfolio" at bounding box center [74, 91] width 24 height 7
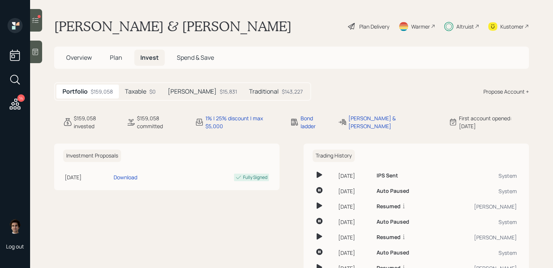
click at [182, 93] on div "[PERSON_NAME] $15,831" at bounding box center [202, 92] width 81 height 14
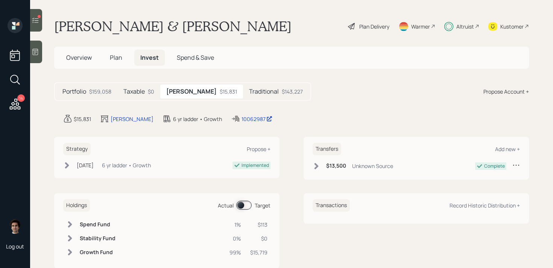
click at [94, 86] on div "Portfolio $159,058" at bounding box center [86, 92] width 61 height 14
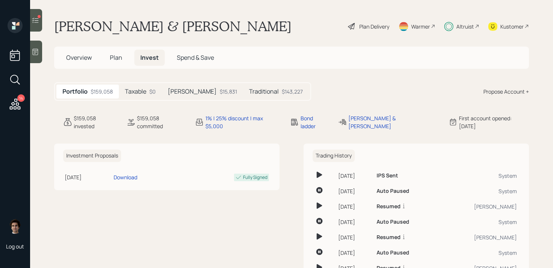
click at [112, 63] on h5 "Plan" at bounding box center [116, 58] width 24 height 16
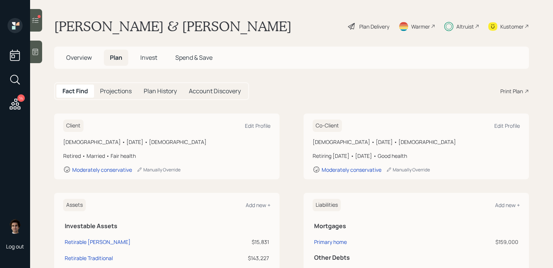
click at [524, 89] on icon at bounding box center [526, 91] width 5 height 5
click at [363, 27] on div "Plan Delivery" at bounding box center [374, 27] width 30 height 8
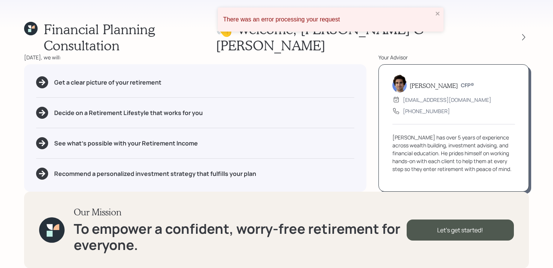
click at [527, 35] on div "👋 Welcome , [PERSON_NAME] & [PERSON_NAME]" at bounding box center [372, 37] width 313 height 32
click at [527, 32] on div at bounding box center [523, 37] width 11 height 11
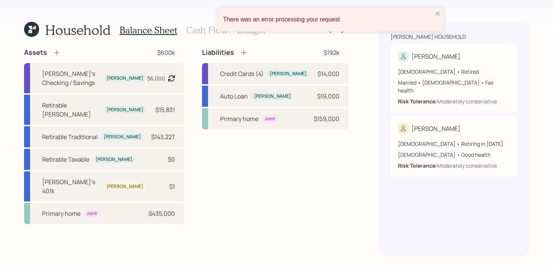
click at [438, 19] on div "There was an error processing your request" at bounding box center [331, 20] width 226 height 24
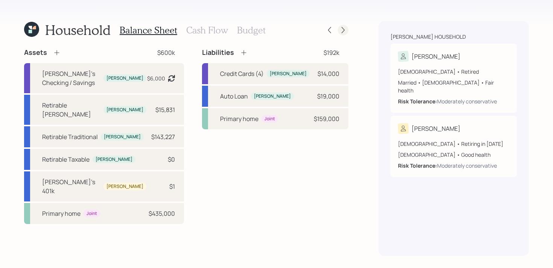
click at [343, 31] on icon at bounding box center [343, 30] width 8 height 8
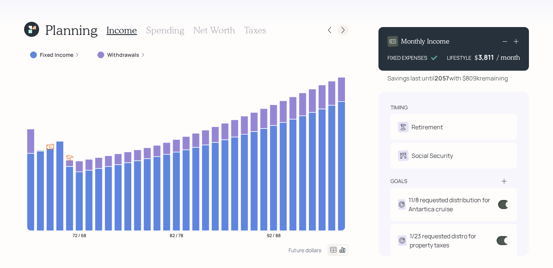
click at [344, 33] on icon at bounding box center [343, 30] width 8 height 8
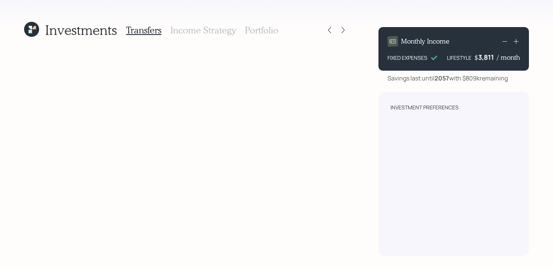
click at [253, 33] on h3 "Portfolio" at bounding box center [261, 30] width 33 height 11
click at [214, 29] on h3 "Income Strategy" at bounding box center [202, 30] width 65 height 11
click at [159, 31] on h3 "Transfers" at bounding box center [143, 30] width 35 height 11
click at [230, 35] on h3 "Income Strategy" at bounding box center [202, 30] width 65 height 11
click at [257, 30] on h3 "Portfolio" at bounding box center [261, 30] width 33 height 11
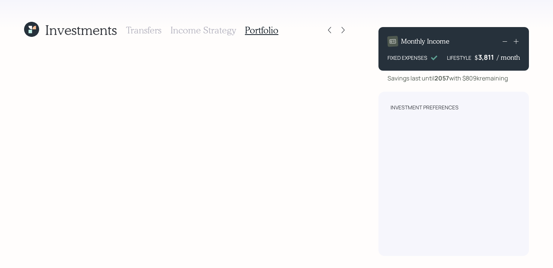
click at [198, 33] on h3 "Income Strategy" at bounding box center [202, 30] width 65 height 11
click at [131, 35] on h3 "Transfers" at bounding box center [143, 30] width 35 height 11
click at [31, 35] on icon at bounding box center [31, 29] width 15 height 15
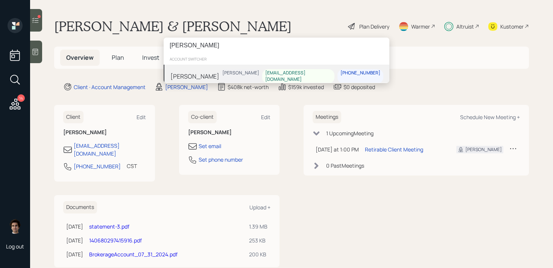
type input "[PERSON_NAME]"
click at [216, 76] on div "[PERSON_NAME] [PERSON_NAME] [EMAIL_ADDRESS][DOMAIN_NAME] [PHONE_NUMBER]" at bounding box center [277, 76] width 226 height 23
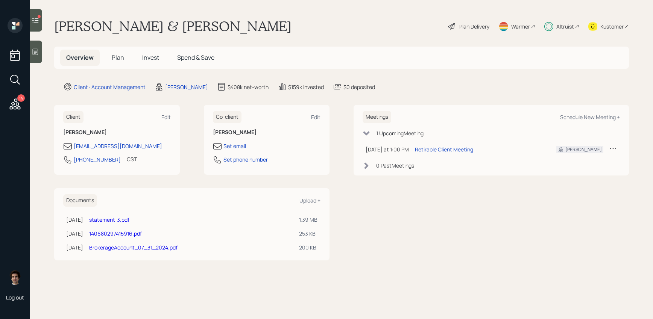
click at [146, 65] on h5 "Invest" at bounding box center [150, 58] width 29 height 16
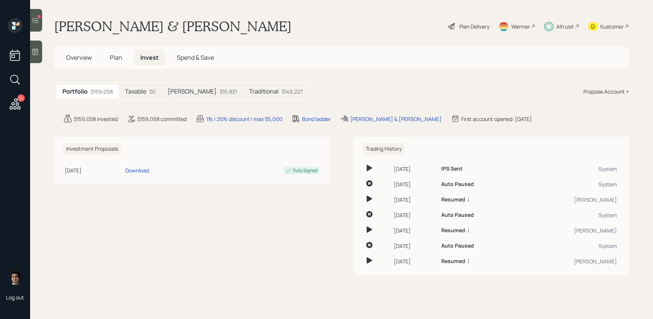
click at [243, 97] on div "Traditional $143,227" at bounding box center [276, 92] width 66 height 14
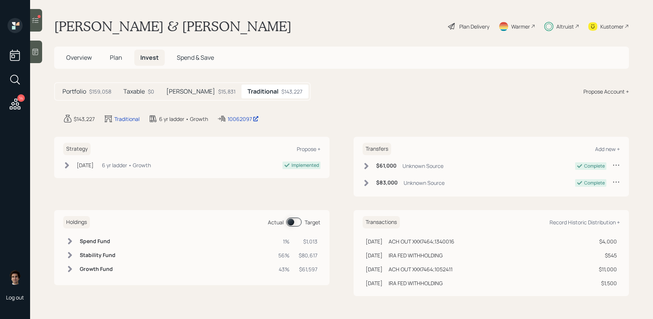
click at [293, 222] on span at bounding box center [293, 222] width 15 height 9
click at [132, 60] on div "Overview Plan Invest Spend & Save" at bounding box center [140, 58] width 160 height 16
click at [114, 61] on span "Plan" at bounding box center [116, 57] width 12 height 8
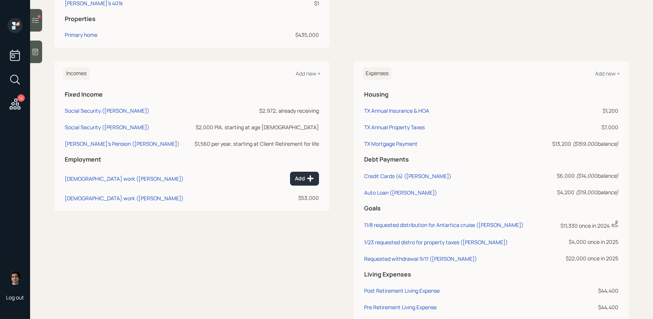
scroll to position [304, 0]
click at [409, 258] on div "Requested withdrawal 9/11 ([PERSON_NAME])" at bounding box center [420, 258] width 113 height 7
select select "0"
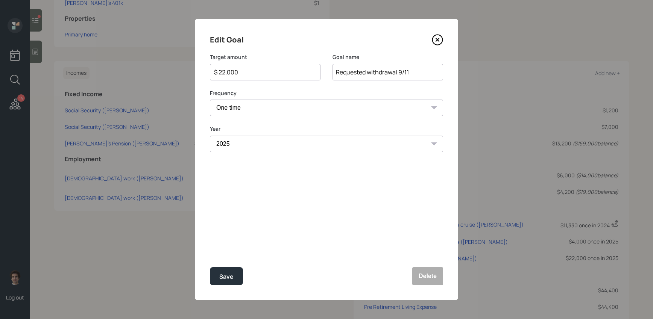
drag, startPoint x: 410, startPoint y: 74, endPoint x: 251, endPoint y: 72, distance: 159.5
click at [249, 73] on div "Target amount $ 22,000 Goal name Requested withdrawal 9/11" at bounding box center [326, 71] width 233 height 36
type input "9/11/25 requested withdrawal (property taxes, home repairs, moving costs)"
click at [243, 77] on div "$ 22,000" at bounding box center [265, 72] width 111 height 17
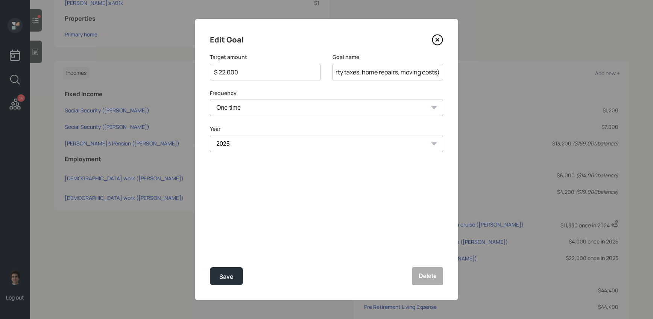
scroll to position [0, 0]
click at [248, 74] on input "$ 22,000" at bounding box center [262, 72] width 98 height 9
click at [210, 267] on button "Save" at bounding box center [226, 276] width 33 height 18
type input "$ 22,000"
type input "Requested withdrawal 9/11"
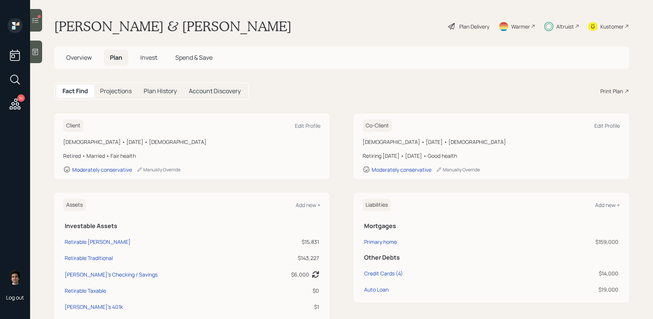
click at [167, 66] on div "Overview Plan Invest Spend & Save" at bounding box center [341, 58] width 575 height 22
click at [157, 65] on h5 "Invest" at bounding box center [148, 58] width 29 height 16
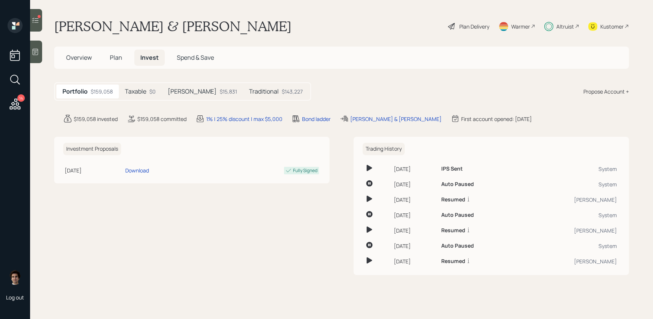
click at [249, 94] on h5 "Traditional" at bounding box center [264, 91] width 30 height 7
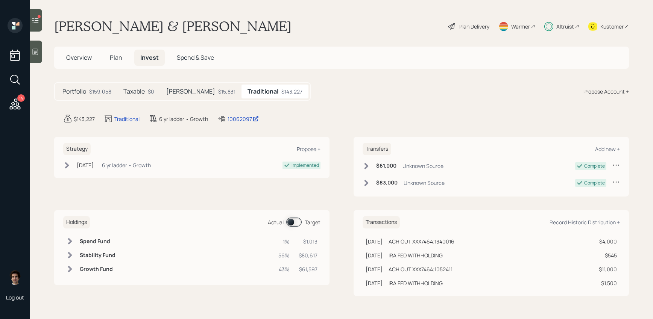
click at [292, 228] on div "Holdings Actual Target" at bounding box center [191, 222] width 257 height 12
click at [293, 222] on span at bounding box center [293, 222] width 15 height 9
click at [97, 241] on h6 "Spend Fund" at bounding box center [96, 241] width 33 height 6
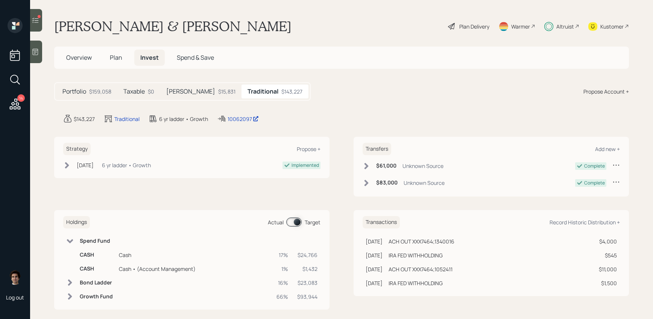
click at [295, 222] on span at bounding box center [293, 222] width 15 height 9
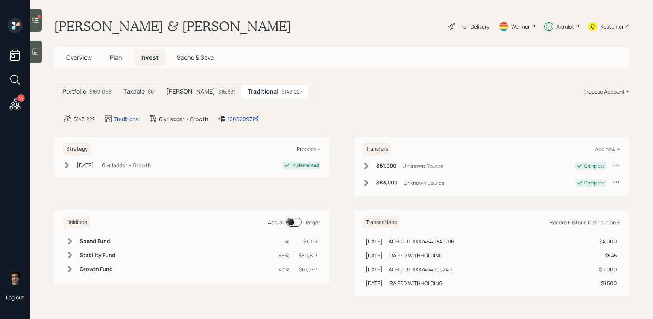
click at [116, 57] on span "Plan" at bounding box center [116, 57] width 12 height 8
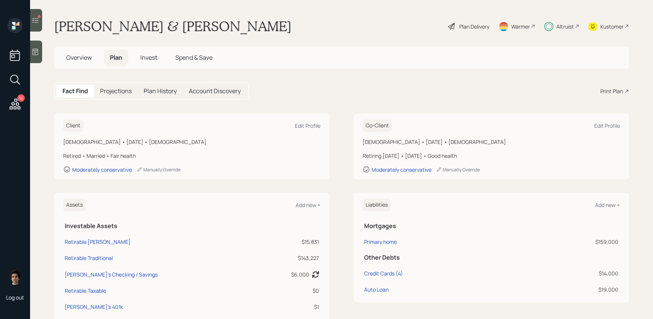
click at [466, 25] on div "Plan Delivery" at bounding box center [474, 27] width 30 height 8
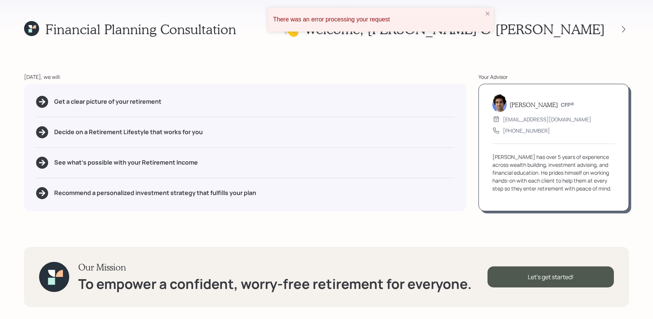
click at [619, 32] on div at bounding box center [623, 29] width 11 height 11
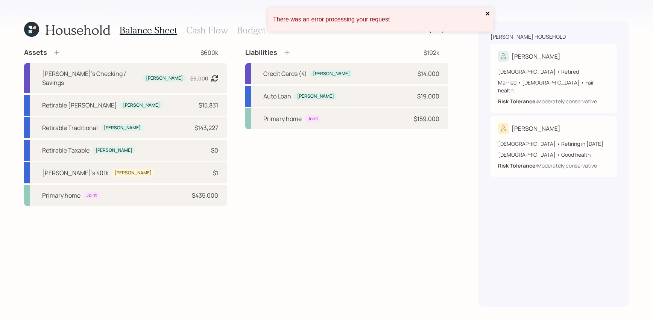
click at [486, 13] on icon "close" at bounding box center [487, 14] width 5 height 6
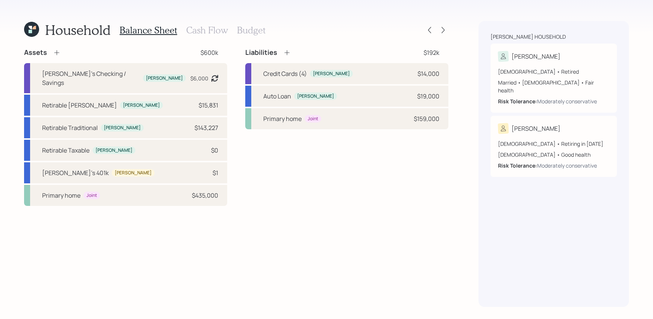
click at [442, 31] on icon at bounding box center [443, 30] width 8 height 8
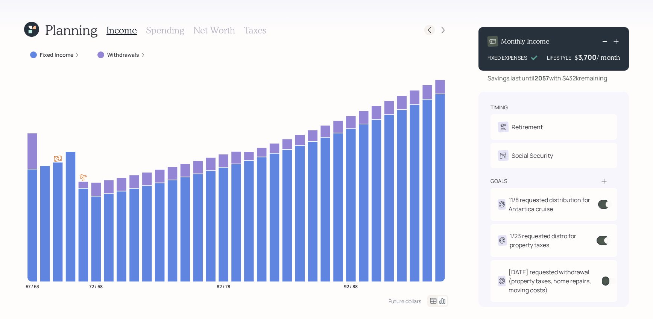
click at [430, 27] on icon at bounding box center [430, 30] width 8 height 8
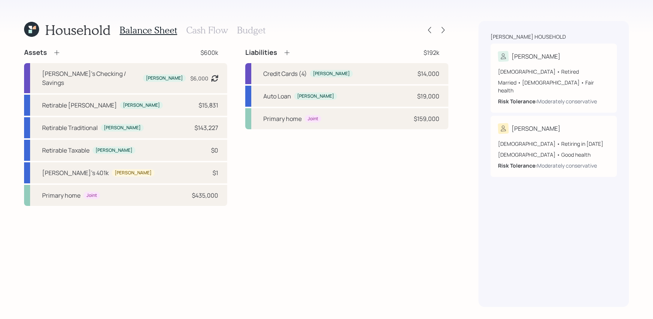
click at [190, 35] on h3 "Cash Flow" at bounding box center [207, 30] width 42 height 11
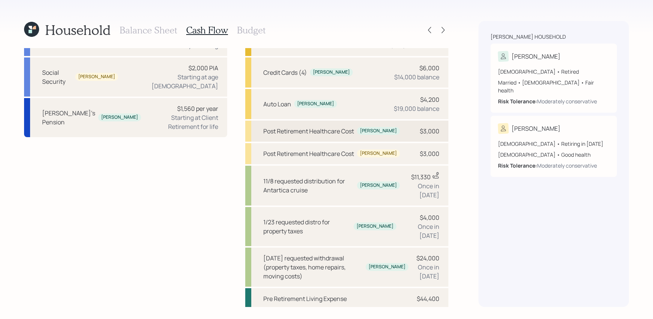
scroll to position [102, 0]
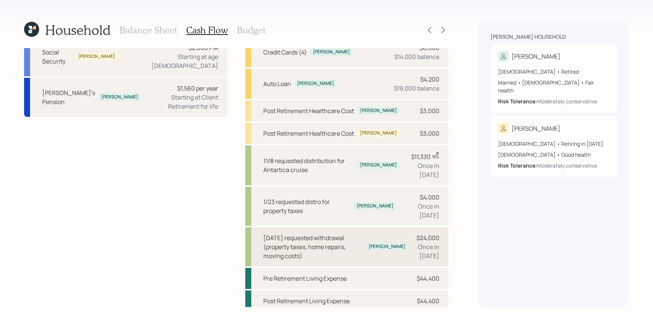
click at [345, 245] on div "9/11/25 requested withdrawal (property taxes, home repairs, moving costs)" at bounding box center [312, 247] width 99 height 27
select select "0"
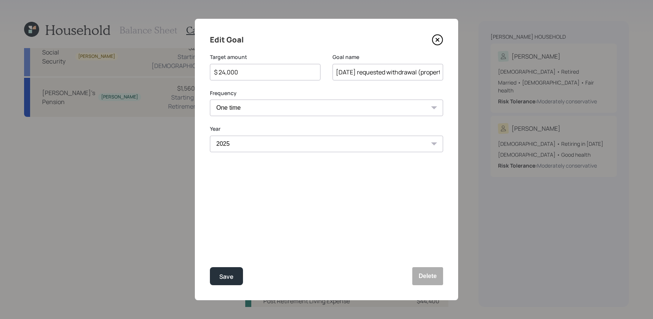
click at [227, 70] on input "$ 24,000" at bounding box center [262, 72] width 98 height 9
drag, startPoint x: 237, startPoint y: 70, endPoint x: 222, endPoint y: 71, distance: 14.7
click at [222, 71] on input "$ 24,000" at bounding box center [262, 72] width 98 height 9
click at [210, 267] on button "Save" at bounding box center [226, 276] width 33 height 18
type input "$ 24,000"
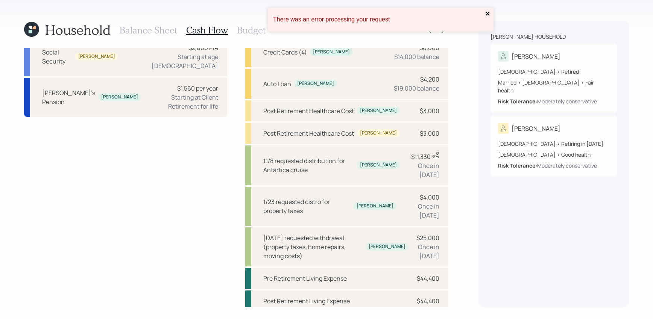
click at [489, 13] on icon "close" at bounding box center [487, 14] width 5 height 6
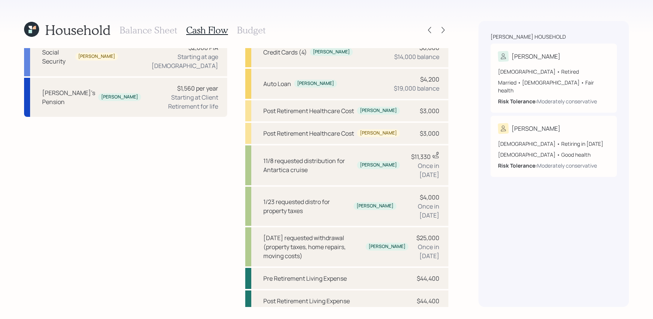
click at [20, 27] on div "Household Balance Sheet Cash Flow Budget Income Full-time work Theodore Full-ti…" at bounding box center [326, 159] width 653 height 319
click at [32, 28] on icon at bounding box center [31, 29] width 15 height 15
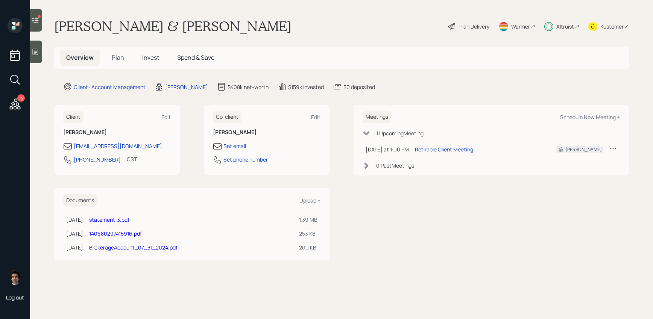
click at [158, 60] on span "Invest" at bounding box center [150, 57] width 17 height 8
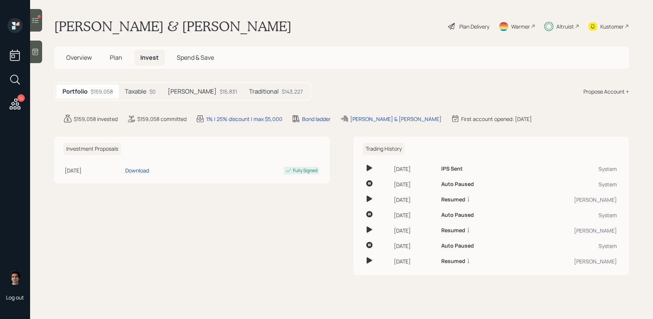
click at [249, 92] on h5 "Traditional" at bounding box center [264, 91] width 30 height 7
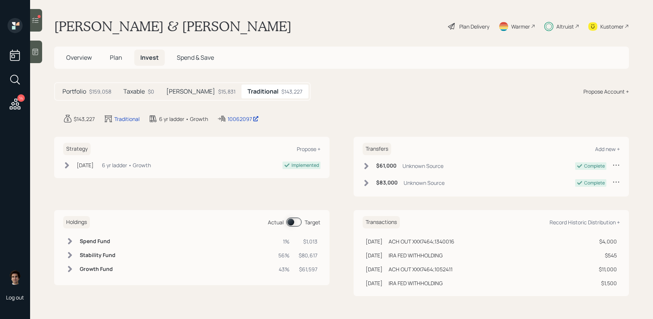
click at [295, 227] on div "Holdings Actual Target" at bounding box center [191, 222] width 257 height 12
click at [295, 226] on span at bounding box center [293, 222] width 15 height 9
click at [117, 55] on span "Plan" at bounding box center [116, 57] width 12 height 8
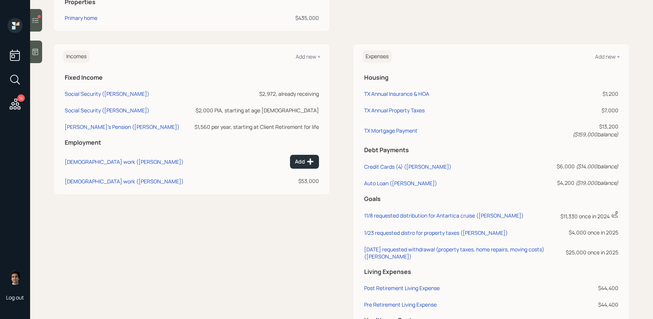
scroll to position [390, 0]
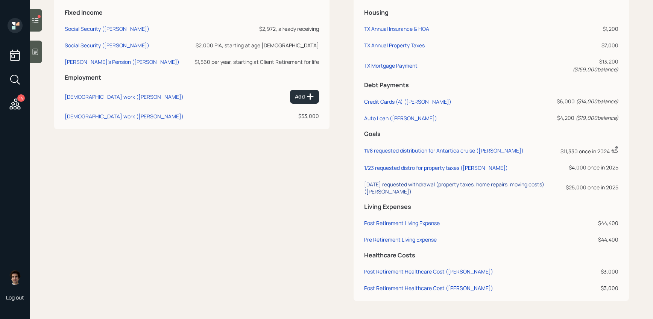
click at [414, 185] on div "9/11/25 requested withdrawal (property taxes, home repairs, moving costs) (Theo…" at bounding box center [459, 188] width 190 height 14
select select "0"
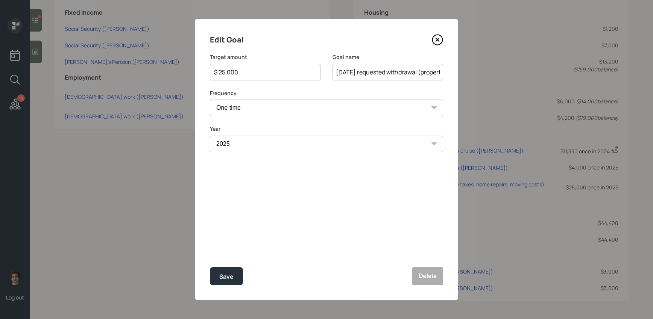
drag, startPoint x: 247, startPoint y: 71, endPoint x: 214, endPoint y: 71, distance: 33.5
click at [213, 71] on input "$ 25,000" at bounding box center [262, 72] width 98 height 9
click at [210, 267] on button "Save" at bounding box center [226, 276] width 33 height 18
type input "$ 25,000"
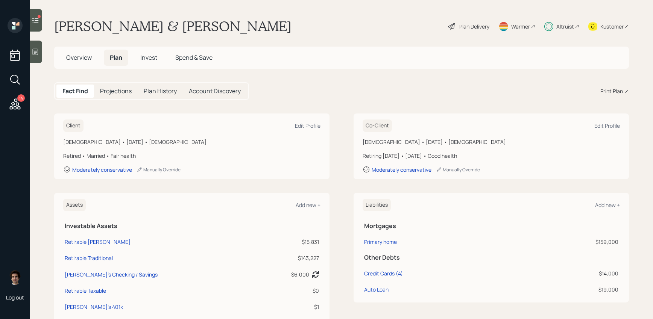
click at [156, 58] on span "Invest" at bounding box center [148, 57] width 17 height 8
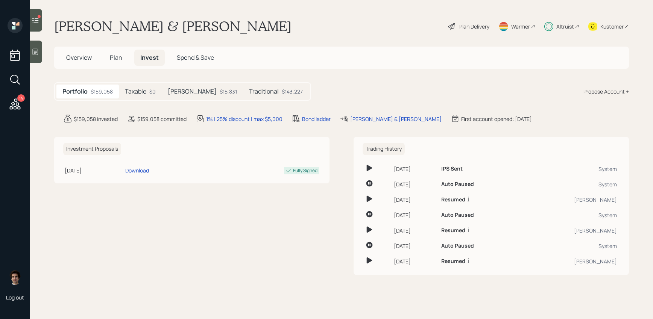
click at [249, 99] on div "Portfolio $159,058 Taxable $0 Roth $15,831 Traditional $143,227" at bounding box center [182, 91] width 257 height 18
click at [282, 91] on div "$143,227" at bounding box center [292, 92] width 21 height 8
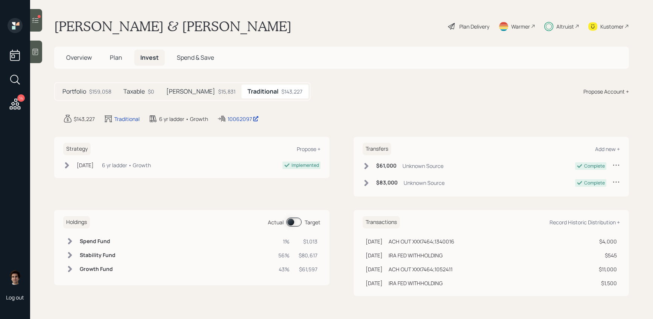
click at [294, 225] on span at bounding box center [293, 222] width 15 height 9
click at [105, 50] on h5 "Plan" at bounding box center [116, 58] width 24 height 16
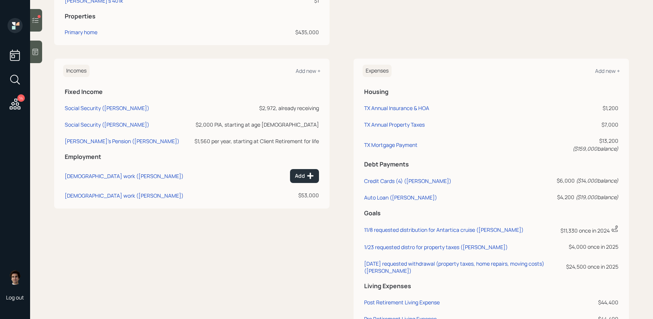
scroll to position [330, 0]
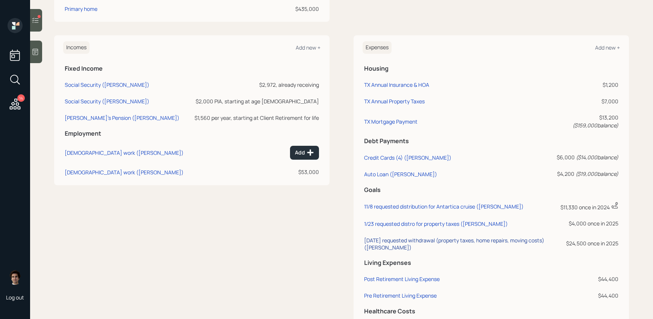
click at [441, 251] on div "9/11/25 requested withdrawal (property taxes, home repairs, moving costs) (Theo…" at bounding box center [459, 244] width 190 height 14
select select "0"
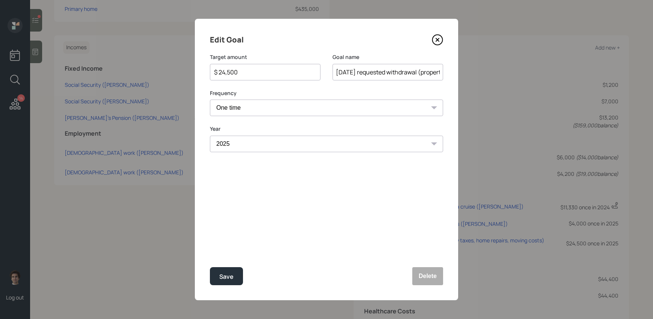
drag, startPoint x: 250, startPoint y: 76, endPoint x: 196, endPoint y: 76, distance: 53.4
click at [196, 76] on div "Edit Goal Target amount $ 24,500 Goal name 9/11/25 requested withdrawal (proper…" at bounding box center [326, 160] width 263 height 282
click at [210, 267] on button "Save" at bounding box center [226, 276] width 33 height 18
type input "$ 24,500"
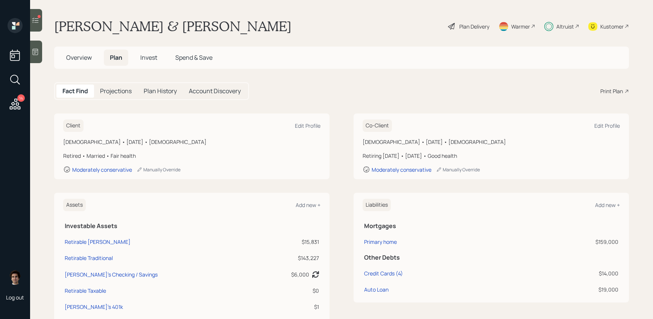
click at [157, 59] on span "Invest" at bounding box center [148, 57] width 17 height 8
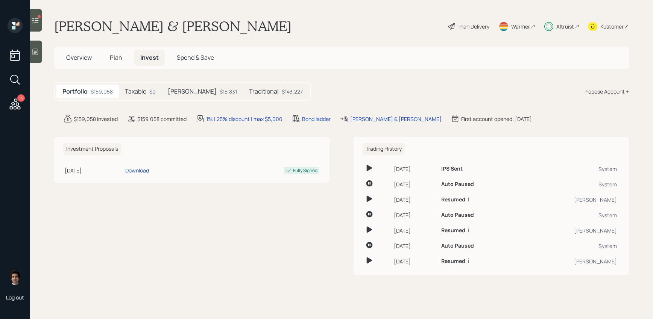
click at [249, 88] on h5 "Traditional" at bounding box center [264, 91] width 30 height 7
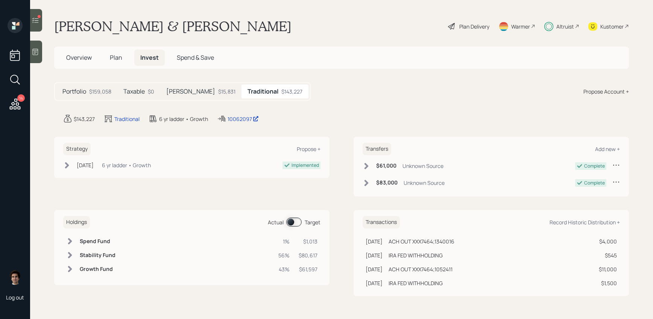
click at [296, 222] on span at bounding box center [293, 222] width 15 height 9
click at [111, 59] on span "Plan" at bounding box center [116, 57] width 12 height 8
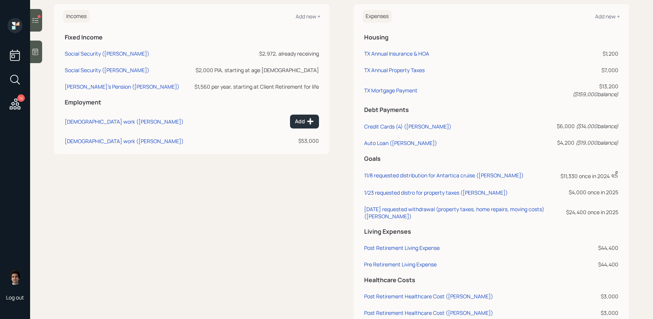
scroll to position [359, 0]
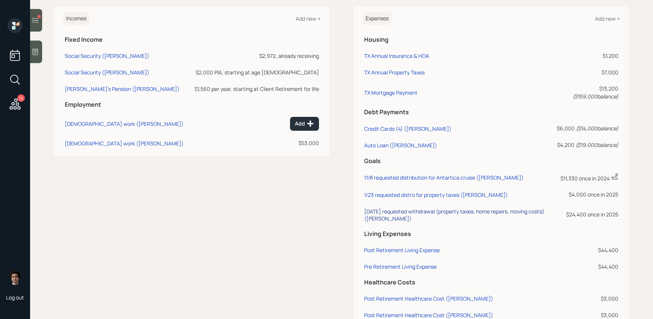
click at [456, 222] on div "9/11/25 requested withdrawal (property taxes, home repairs, moving costs) (Theo…" at bounding box center [459, 215] width 190 height 14
select select "0"
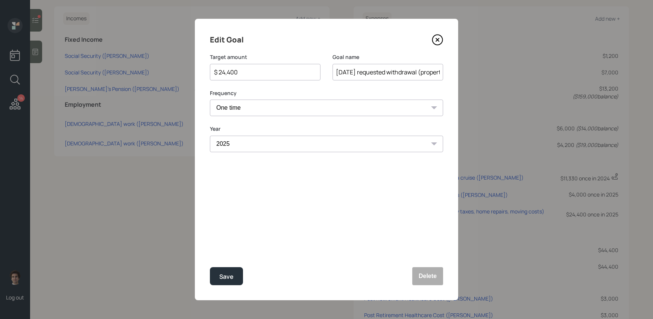
drag, startPoint x: 246, startPoint y: 67, endPoint x: 228, endPoint y: 70, distance: 18.6
click at [228, 70] on input "$ 24,400" at bounding box center [262, 72] width 98 height 9
drag, startPoint x: 228, startPoint y: 74, endPoint x: 249, endPoint y: 74, distance: 21.5
click at [249, 74] on input "$ 24,400" at bounding box center [262, 72] width 98 height 9
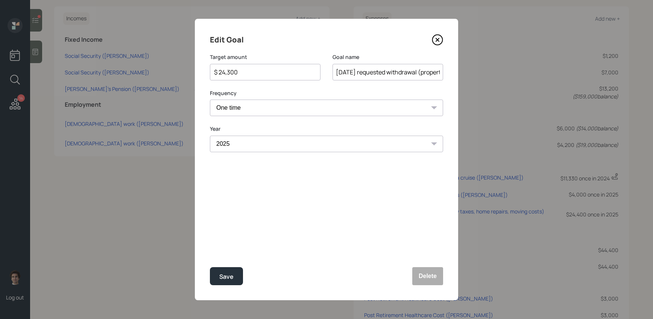
click at [210, 267] on button "Save" at bounding box center [226, 276] width 33 height 18
type input "$ 24,400"
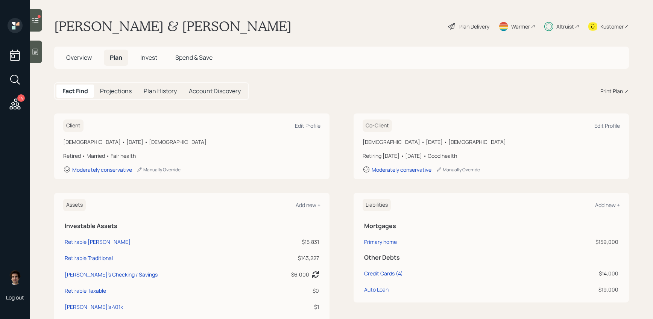
click at [156, 55] on span "Invest" at bounding box center [148, 57] width 17 height 8
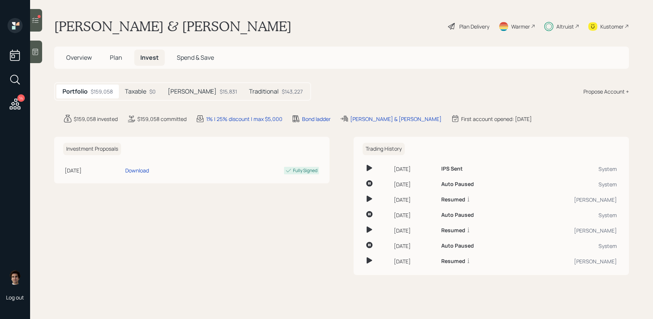
click at [244, 85] on div "Traditional $143,227" at bounding box center [276, 92] width 66 height 14
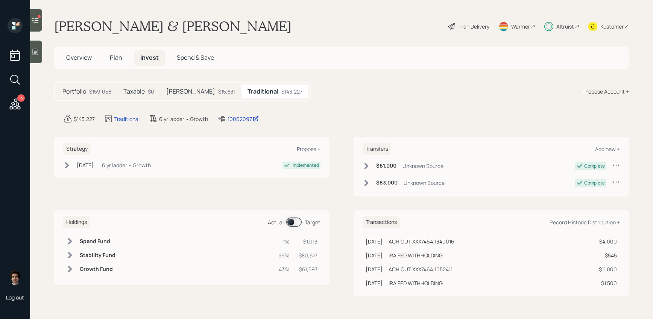
click at [295, 221] on span at bounding box center [293, 222] width 15 height 9
click at [110, 57] on span "Plan" at bounding box center [116, 57] width 12 height 8
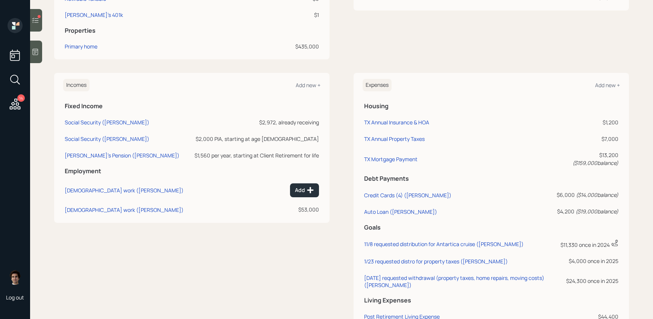
scroll to position [314, 0]
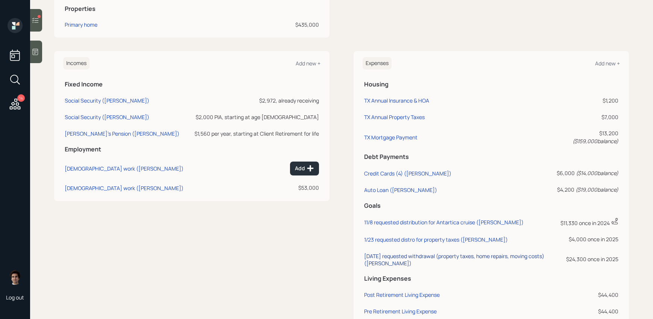
click at [414, 263] on div "9/11/25 requested withdrawal (property taxes, home repairs, moving costs) (Theo…" at bounding box center [459, 260] width 190 height 14
select select "0"
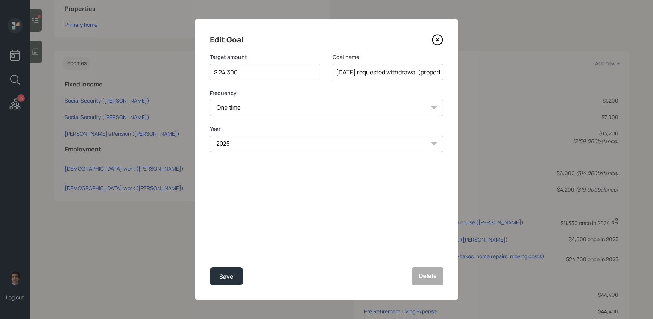
click at [269, 68] on input "$ 24,300" at bounding box center [262, 72] width 98 height 9
drag, startPoint x: 269, startPoint y: 74, endPoint x: 171, endPoint y: 65, distance: 98.5
click at [171, 65] on div "Edit Goal Target amount $ 24,300 Goal name 9/11/25 requested withdrawal (proper…" at bounding box center [326, 159] width 653 height 319
click at [210, 267] on button "Save" at bounding box center [226, 276] width 33 height 18
type input "$ 24,300"
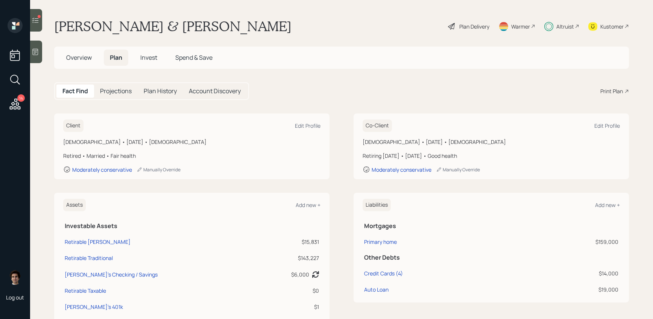
click at [135, 63] on h5 "Invest" at bounding box center [148, 58] width 29 height 16
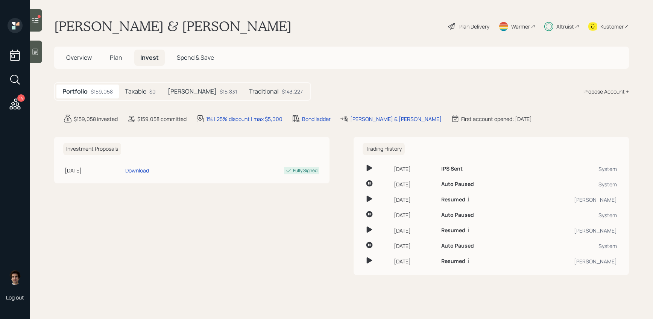
click at [249, 94] on h5 "Traditional" at bounding box center [264, 91] width 30 height 7
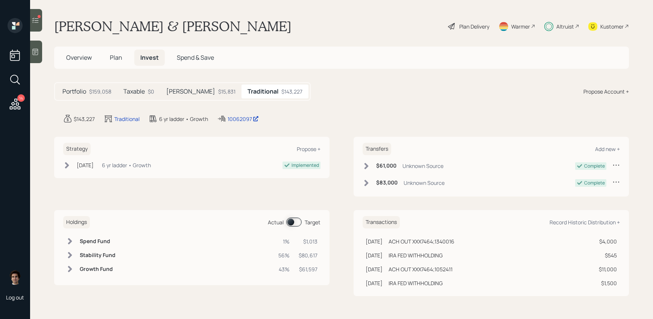
click at [295, 218] on span at bounding box center [293, 222] width 15 height 9
click at [120, 60] on span "Plan" at bounding box center [116, 57] width 12 height 8
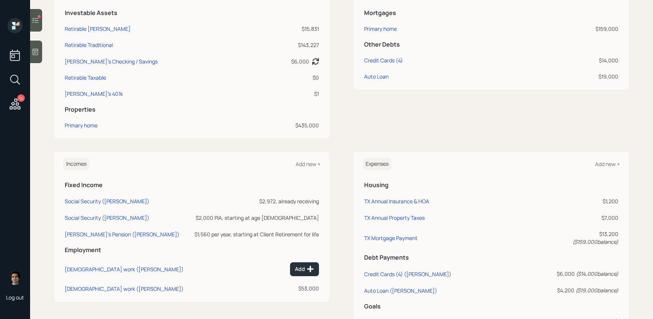
scroll to position [393, 0]
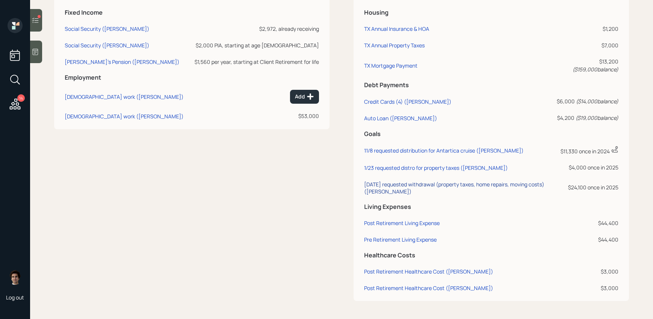
click at [481, 185] on div "9/11/25 requested withdrawal (property taxes, home repairs, moving costs) (Theo…" at bounding box center [459, 188] width 190 height 14
select select "0"
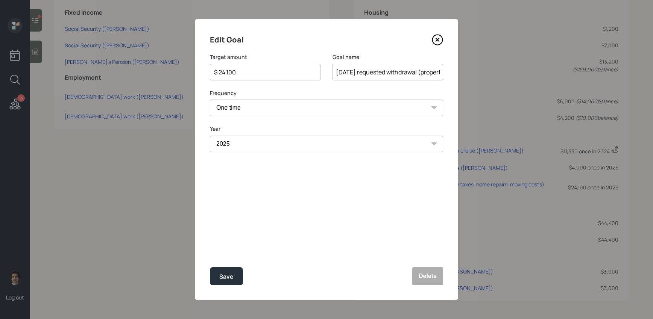
drag, startPoint x: 247, startPoint y: 71, endPoint x: 175, endPoint y: 71, distance: 72.2
click at [175, 71] on div "Edit Goal Target amount $ 24,100 Goal name 9/11/25 requested withdrawal (proper…" at bounding box center [326, 159] width 653 height 319
click at [210, 267] on button "Save" at bounding box center [226, 276] width 33 height 18
type input "$ 24,100"
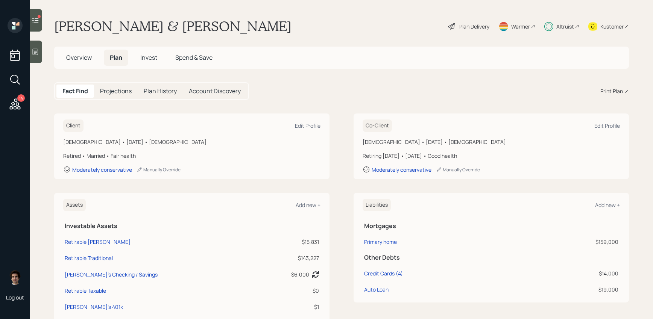
click at [156, 53] on span "Invest" at bounding box center [148, 57] width 17 height 8
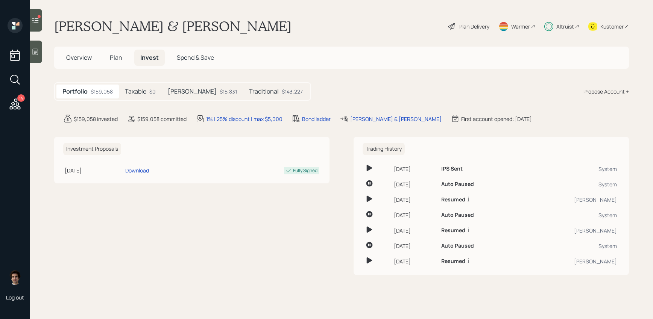
click at [249, 95] on h5 "Traditional" at bounding box center [264, 91] width 30 height 7
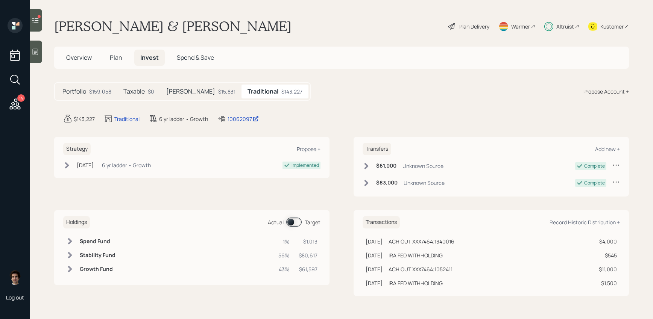
click at [299, 226] on span at bounding box center [293, 222] width 15 height 9
click at [152, 239] on td at bounding box center [195, 242] width 158 height 14
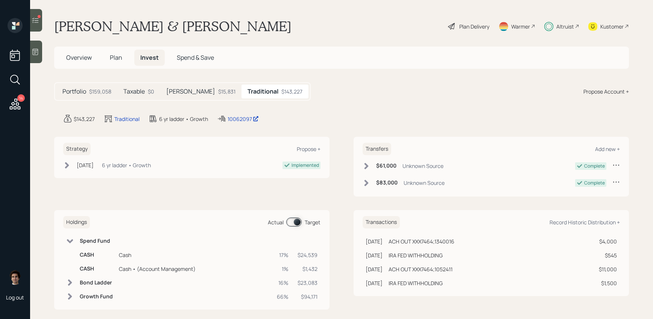
click at [297, 219] on span at bounding box center [293, 222] width 15 height 9
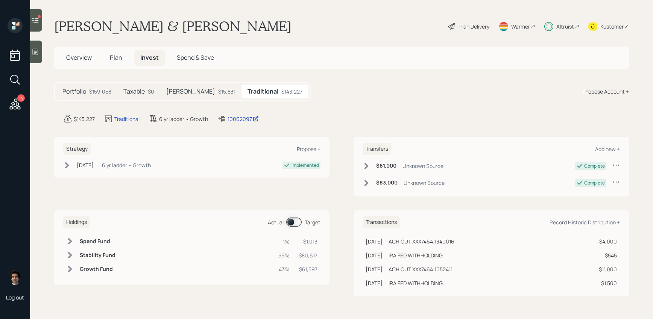
click at [115, 62] on span "Plan" at bounding box center [116, 57] width 12 height 8
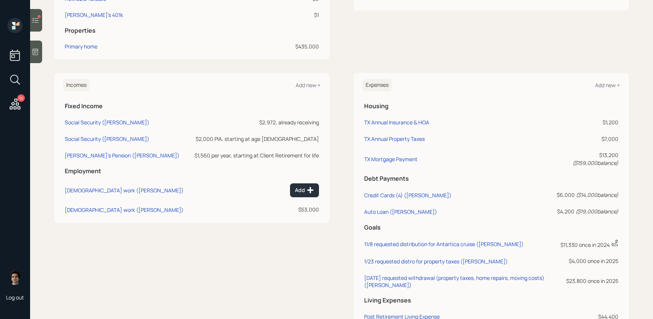
scroll to position [364, 0]
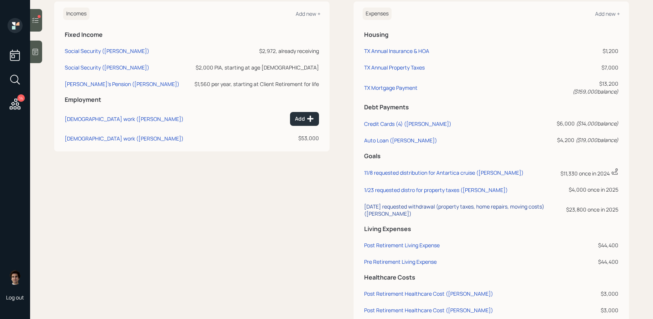
click at [406, 213] on div "9/11/25 requested withdrawal (property taxes, home repairs, moving costs) (Theo…" at bounding box center [459, 210] width 190 height 14
select select "0"
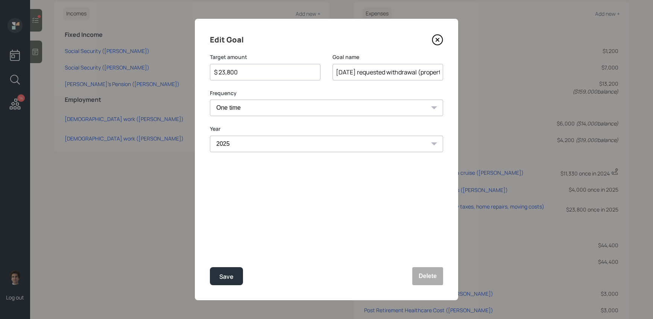
click at [258, 76] on input "$ 23,800" at bounding box center [262, 72] width 98 height 9
drag, startPoint x: 258, startPoint y: 76, endPoint x: 138, endPoint y: 64, distance: 119.8
click at [139, 64] on div "Edit Goal Target amount $ 23,800 Goal name 9/11/25 requested withdrawal (proper…" at bounding box center [326, 159] width 653 height 319
click at [210, 267] on button "Save" at bounding box center [226, 276] width 33 height 18
type input "$ 23,800"
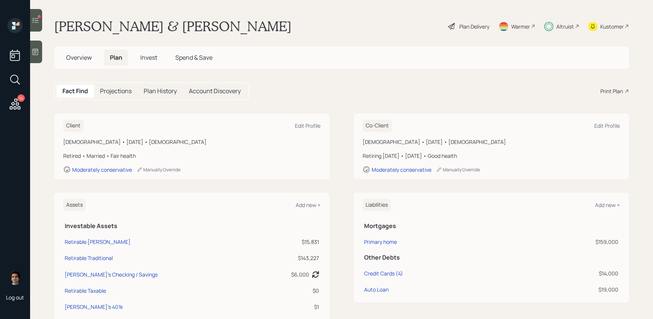
click at [149, 58] on span "Invest" at bounding box center [148, 57] width 17 height 8
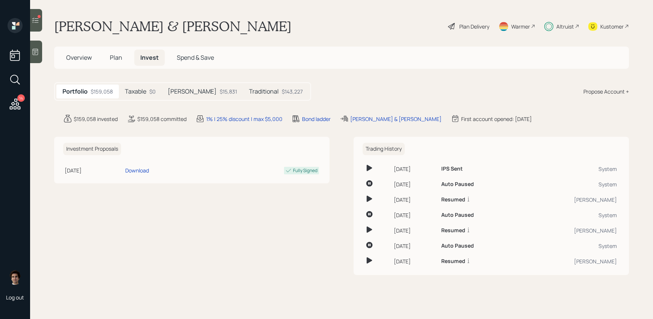
click at [244, 94] on div "Traditional $143,227" at bounding box center [276, 92] width 66 height 14
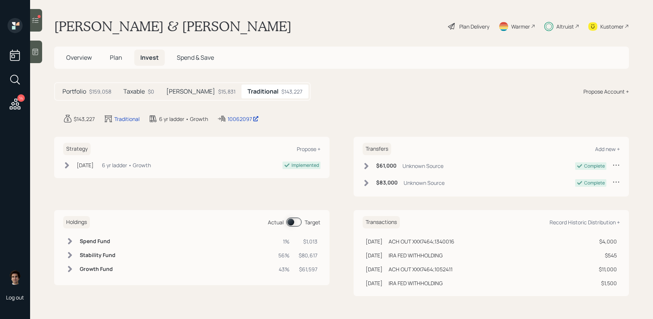
click at [295, 216] on div "Holdings Actual Target" at bounding box center [191, 222] width 257 height 12
click at [295, 218] on span at bounding box center [293, 222] width 15 height 9
click at [283, 245] on td "18%" at bounding box center [282, 242] width 18 height 14
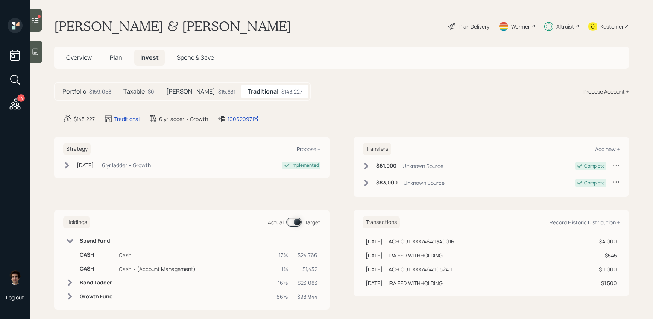
click at [283, 247] on td at bounding box center [282, 242] width 18 height 14
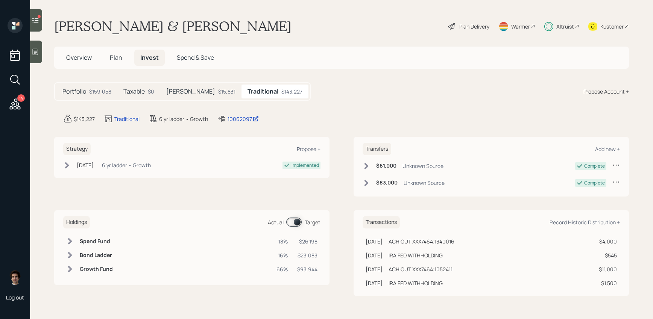
click at [111, 60] on span "Plan" at bounding box center [116, 57] width 12 height 8
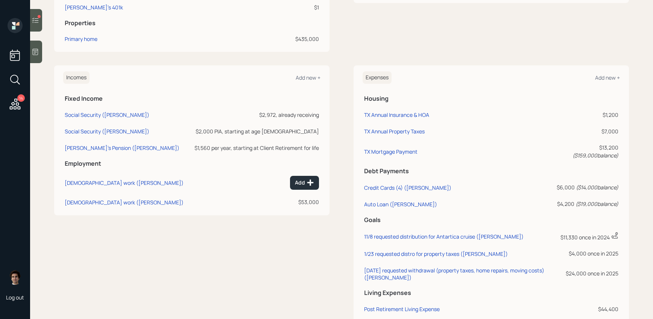
scroll to position [302, 0]
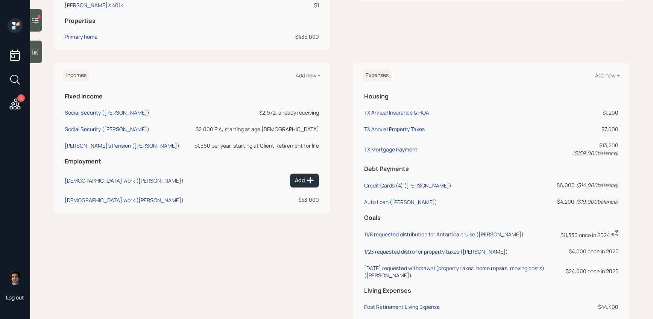
click at [452, 279] on div "9/11/25 requested withdrawal (property taxes, home repairs, moving costs) (Theo…" at bounding box center [459, 272] width 190 height 14
select select "0"
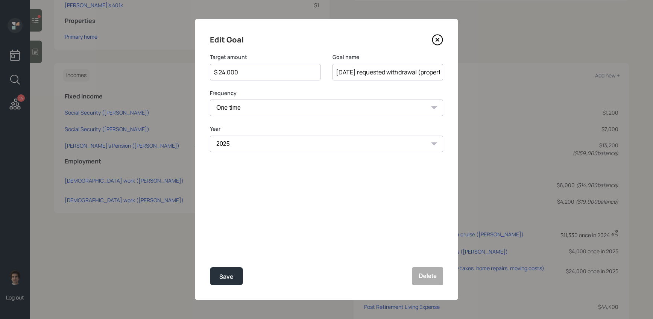
drag, startPoint x: 261, startPoint y: 70, endPoint x: 158, endPoint y: 65, distance: 102.4
click at [159, 67] on div "Edit Goal Target amount $ 24,000 Goal name 9/11/25 requested withdrawal (proper…" at bounding box center [326, 159] width 653 height 319
click at [210, 267] on button "Save" at bounding box center [226, 276] width 33 height 18
type input "$ 24,000"
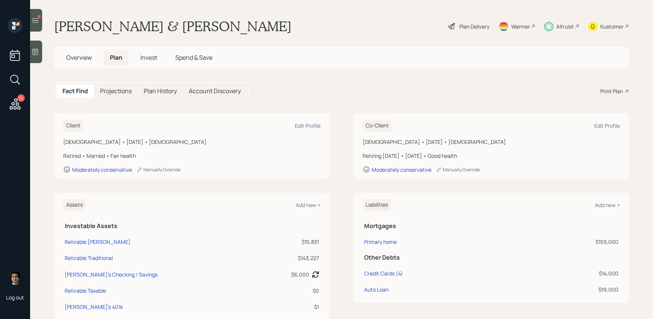
click at [161, 54] on h5 "Invest" at bounding box center [148, 58] width 29 height 16
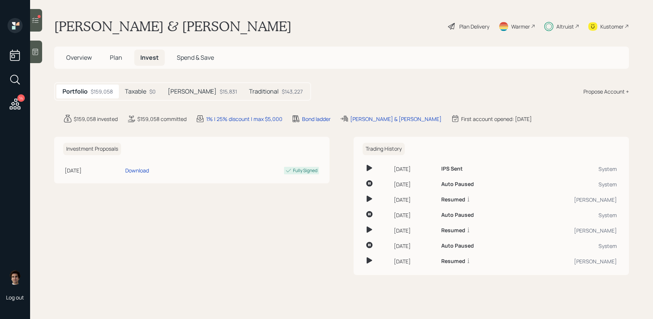
click at [158, 58] on h5 "Invest" at bounding box center [149, 58] width 30 height 16
click at [282, 94] on div "$143,227" at bounding box center [292, 92] width 21 height 8
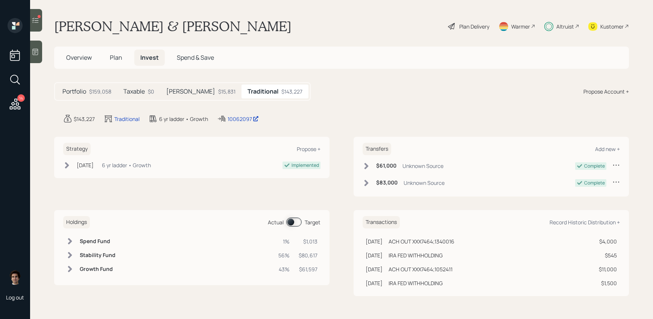
click at [294, 225] on span at bounding box center [293, 222] width 15 height 9
click at [294, 222] on span at bounding box center [293, 222] width 15 height 9
click at [279, 242] on div "19%" at bounding box center [281, 242] width 11 height 8
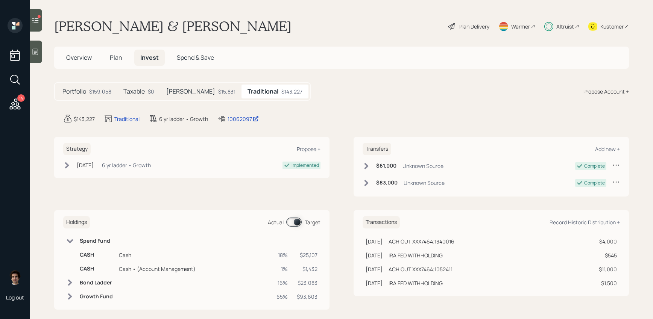
click at [300, 217] on div "Holdings Actual Target" at bounding box center [191, 222] width 257 height 12
click at [33, 20] on icon at bounding box center [36, 21] width 8 height 8
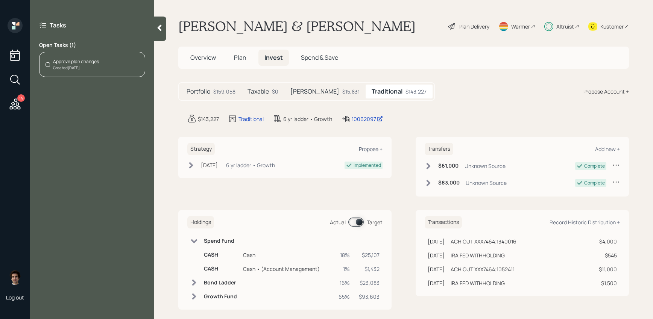
click at [97, 55] on div "Approve plan changes Created Today" at bounding box center [92, 64] width 106 height 25
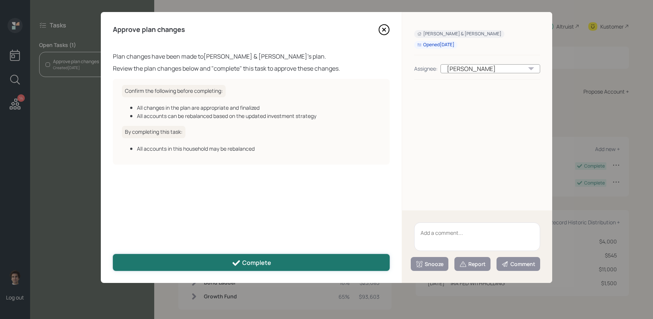
click at [275, 254] on button "Complete" at bounding box center [251, 262] width 277 height 17
